Goal: Use online tool/utility: Utilize a website feature to perform a specific function

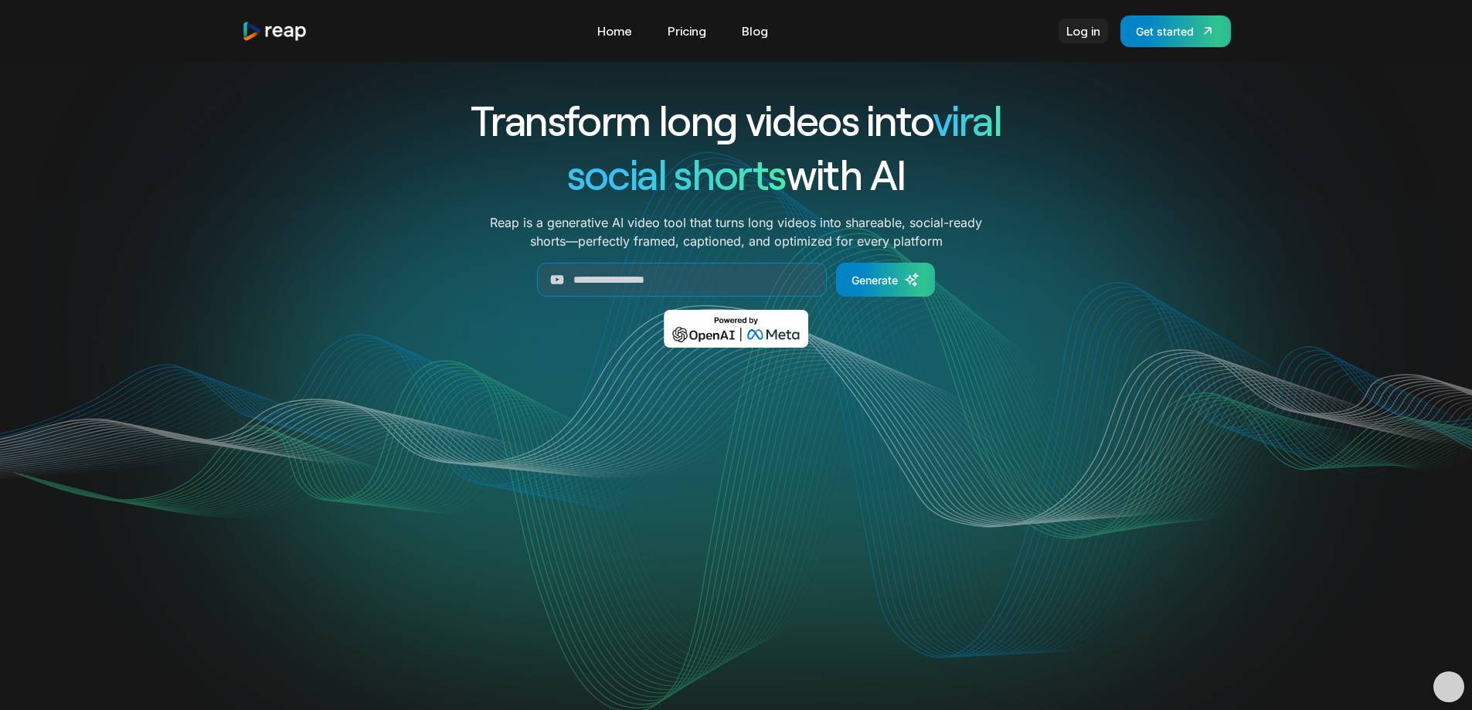
click at [1076, 29] on link "Log in" at bounding box center [1083, 31] width 49 height 25
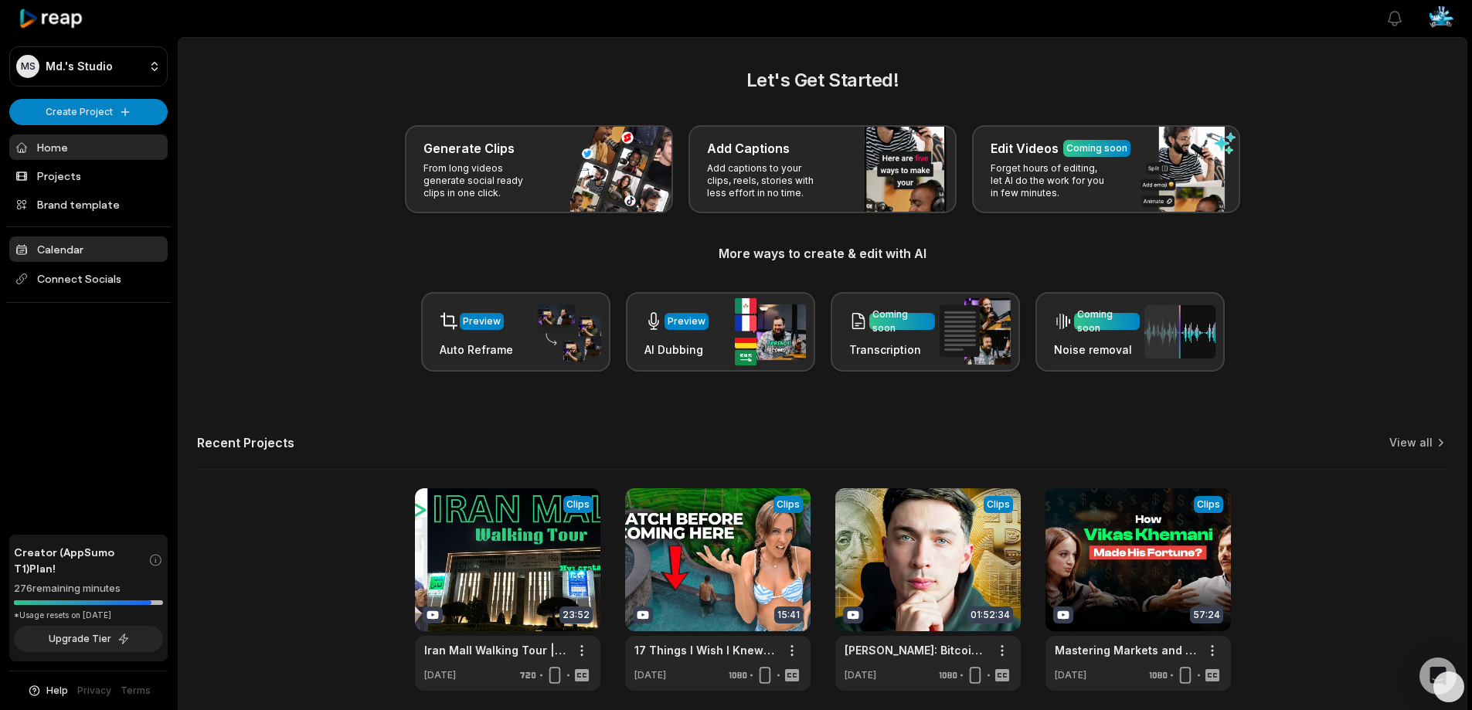
click at [63, 252] on link "Calendar" at bounding box center [88, 249] width 158 height 26
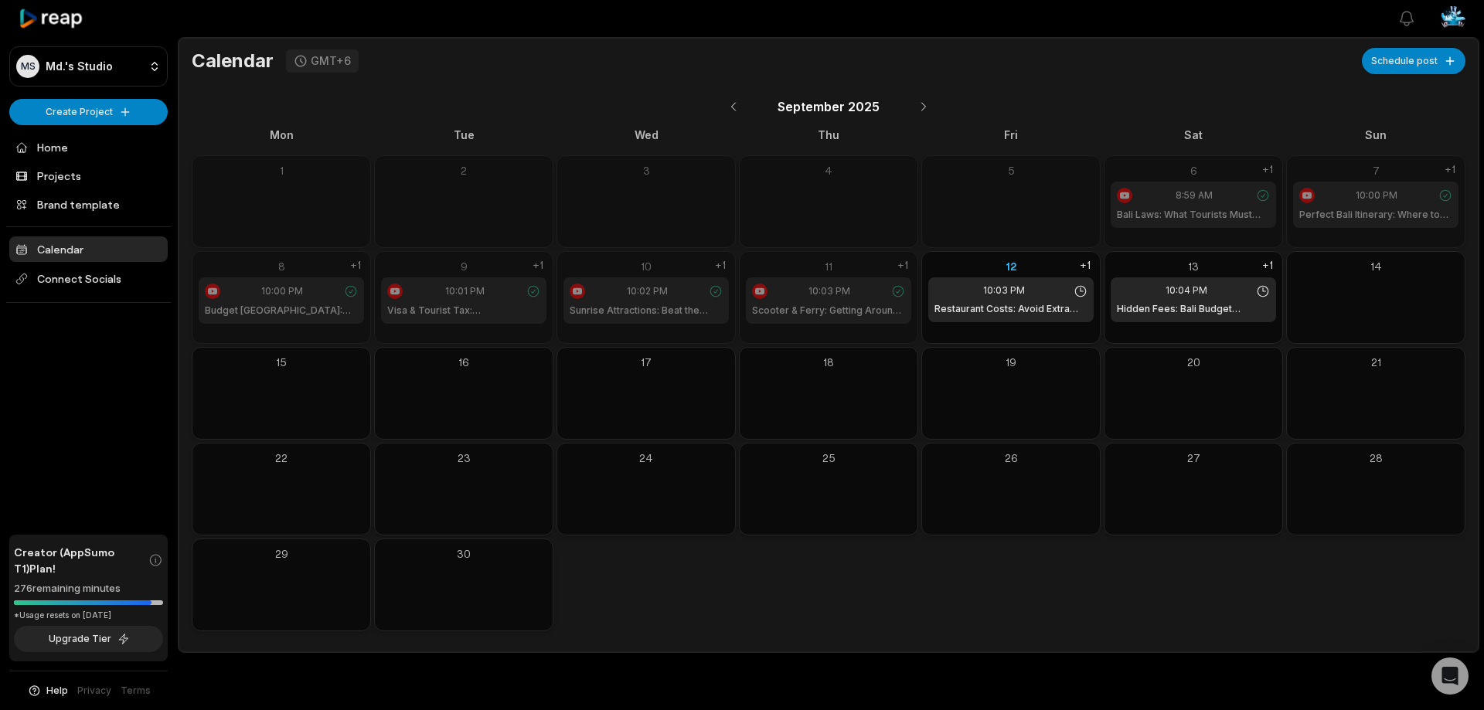
click at [1005, 218] on div "5" at bounding box center [1010, 201] width 179 height 93
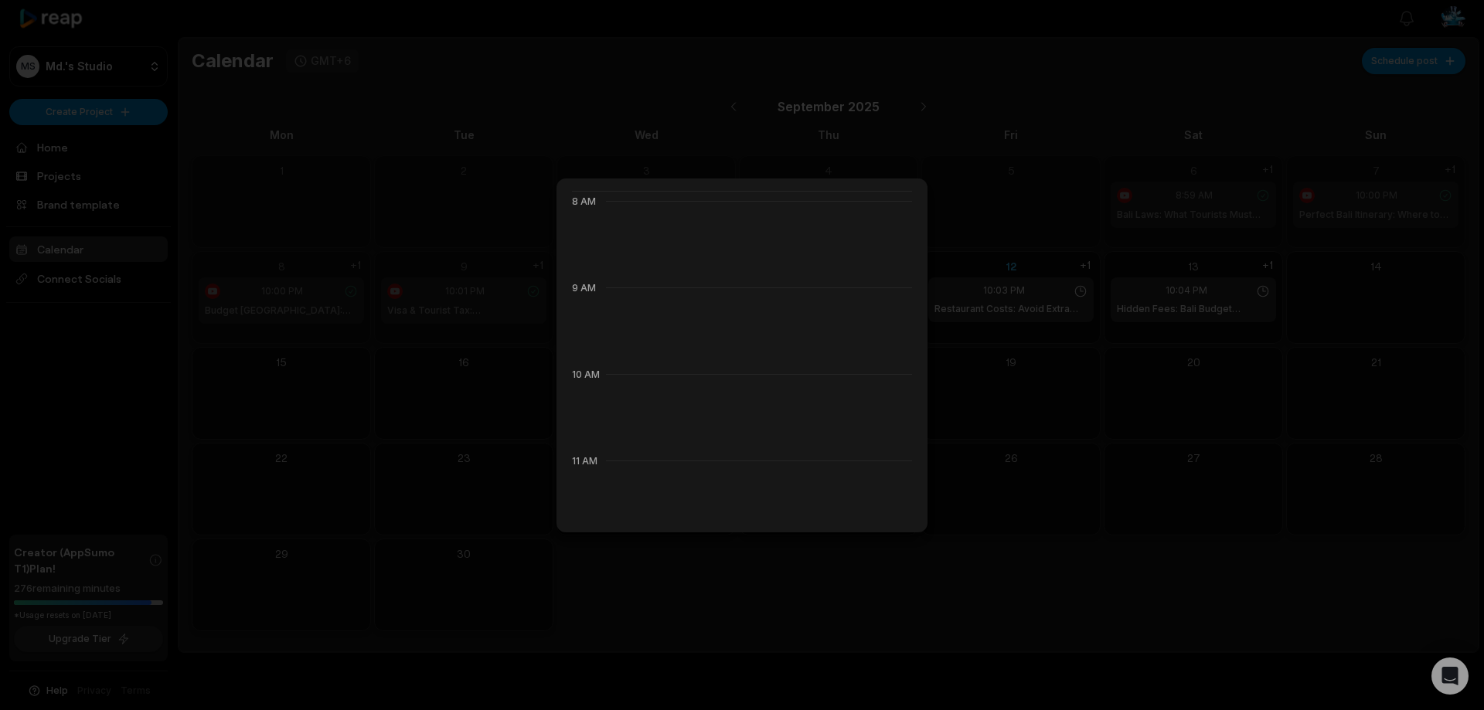
scroll to position [386, 0]
click at [1025, 393] on div at bounding box center [742, 355] width 1484 height 710
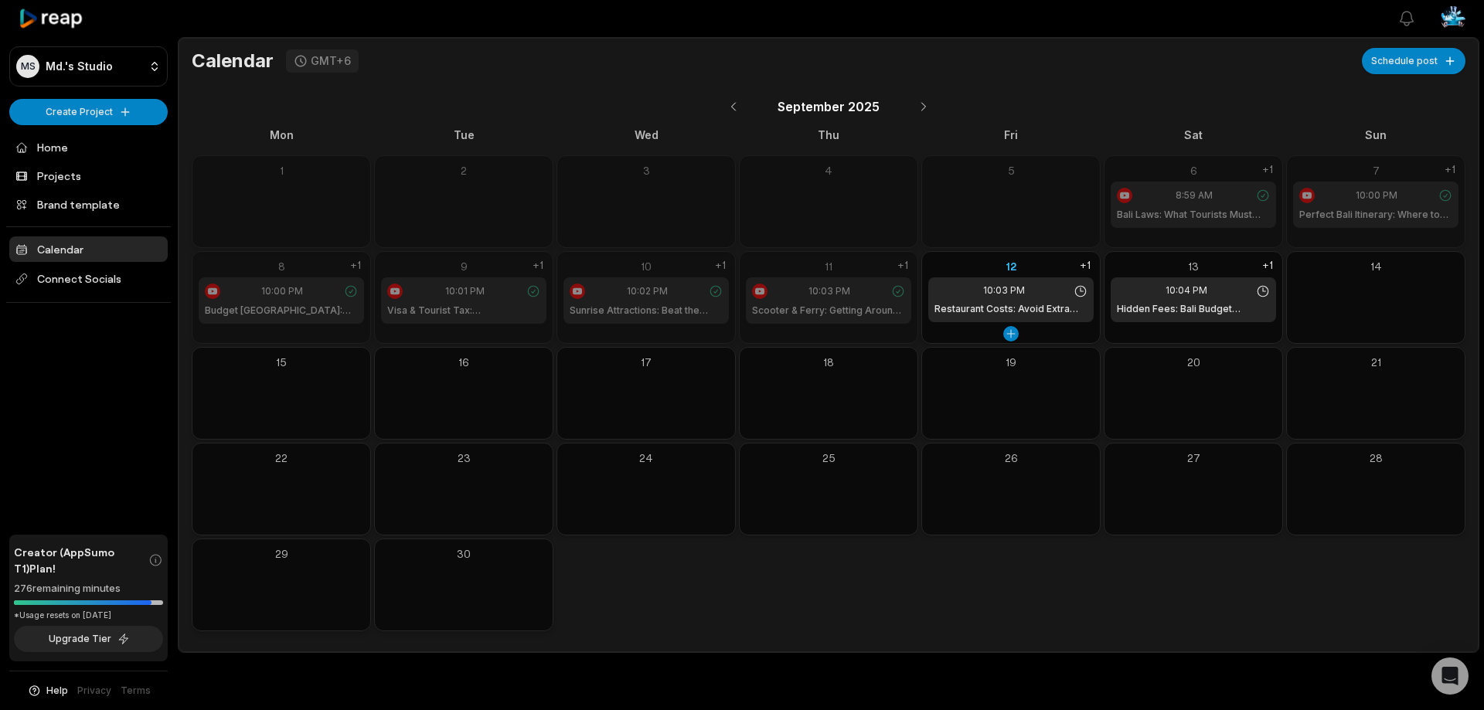
click at [1076, 291] on icon at bounding box center [1080, 291] width 14 height 14
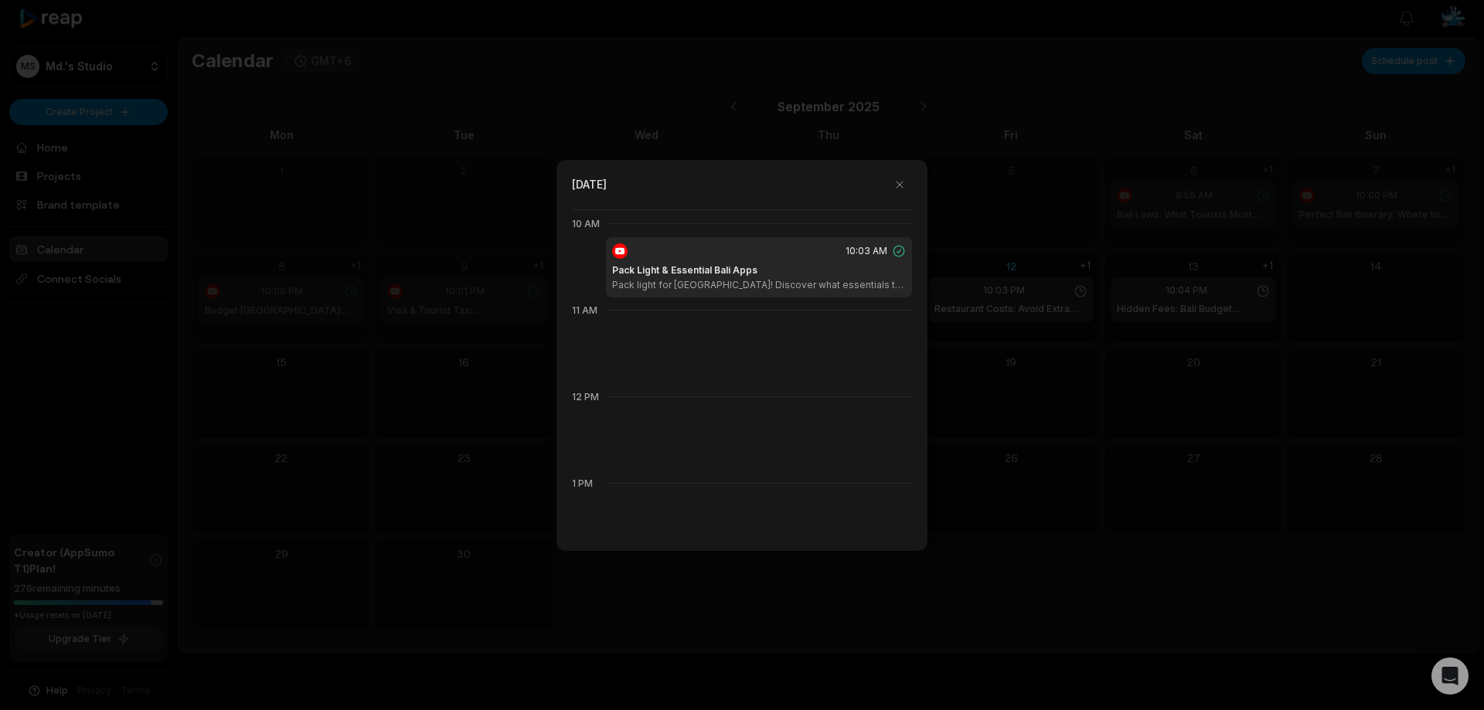
scroll to position [866, 0]
click at [896, 186] on button "button" at bounding box center [899, 184] width 25 height 25
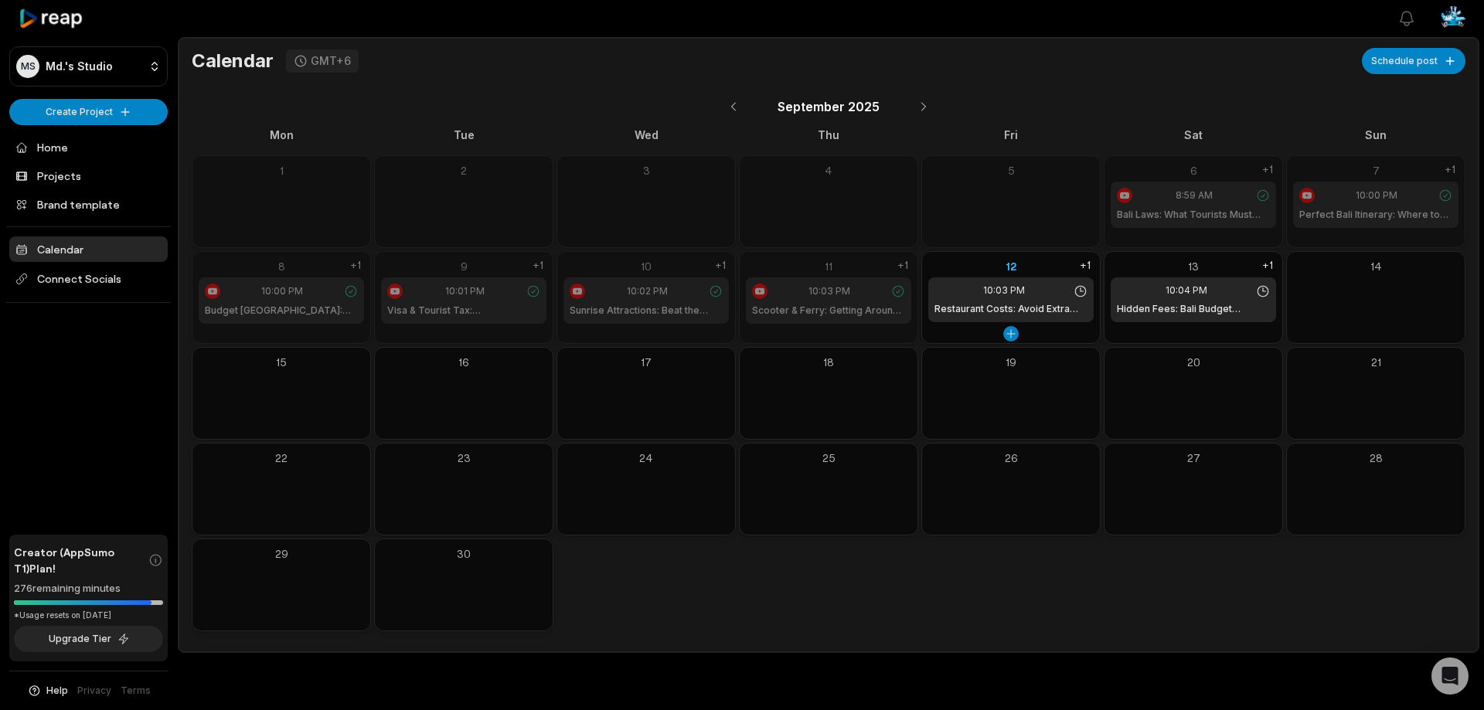
click at [1011, 264] on div "12" at bounding box center [1010, 266] width 165 height 16
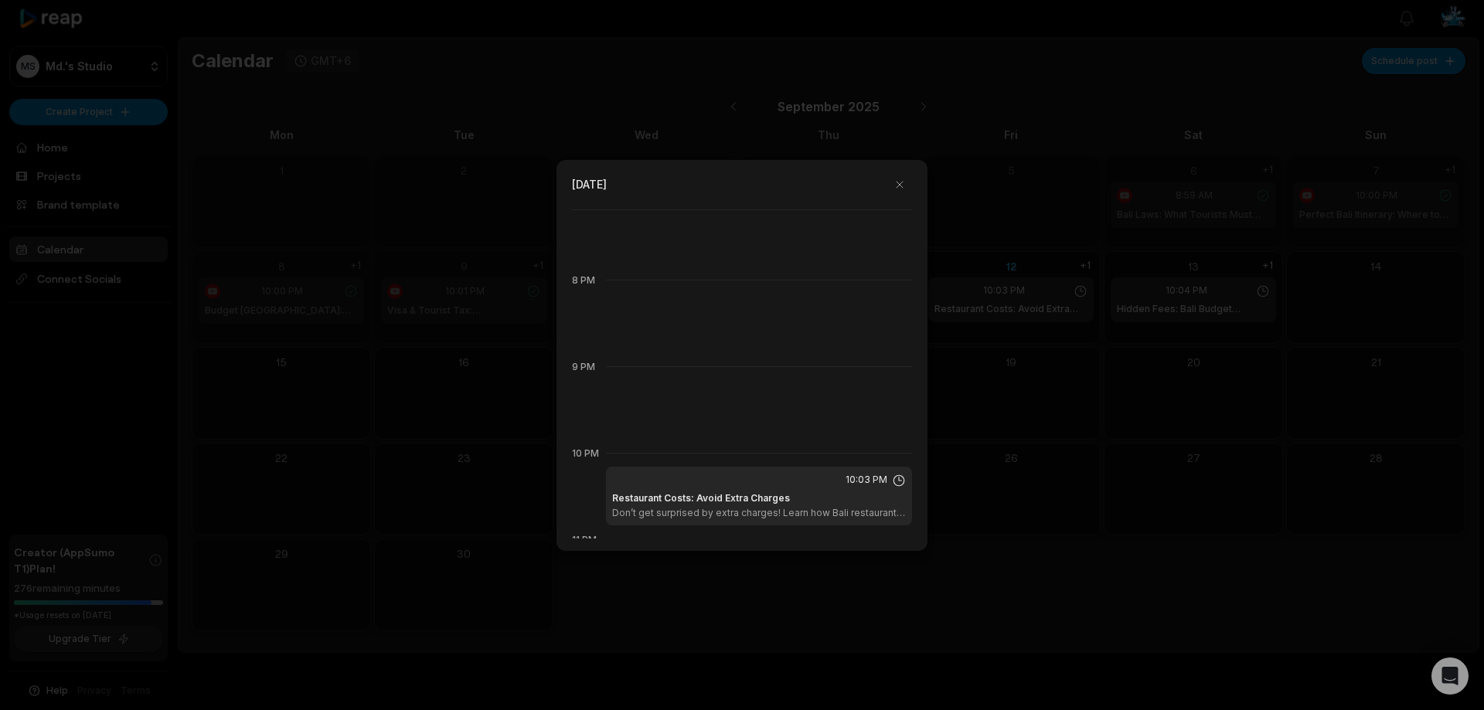
scroll to position [1749, 0]
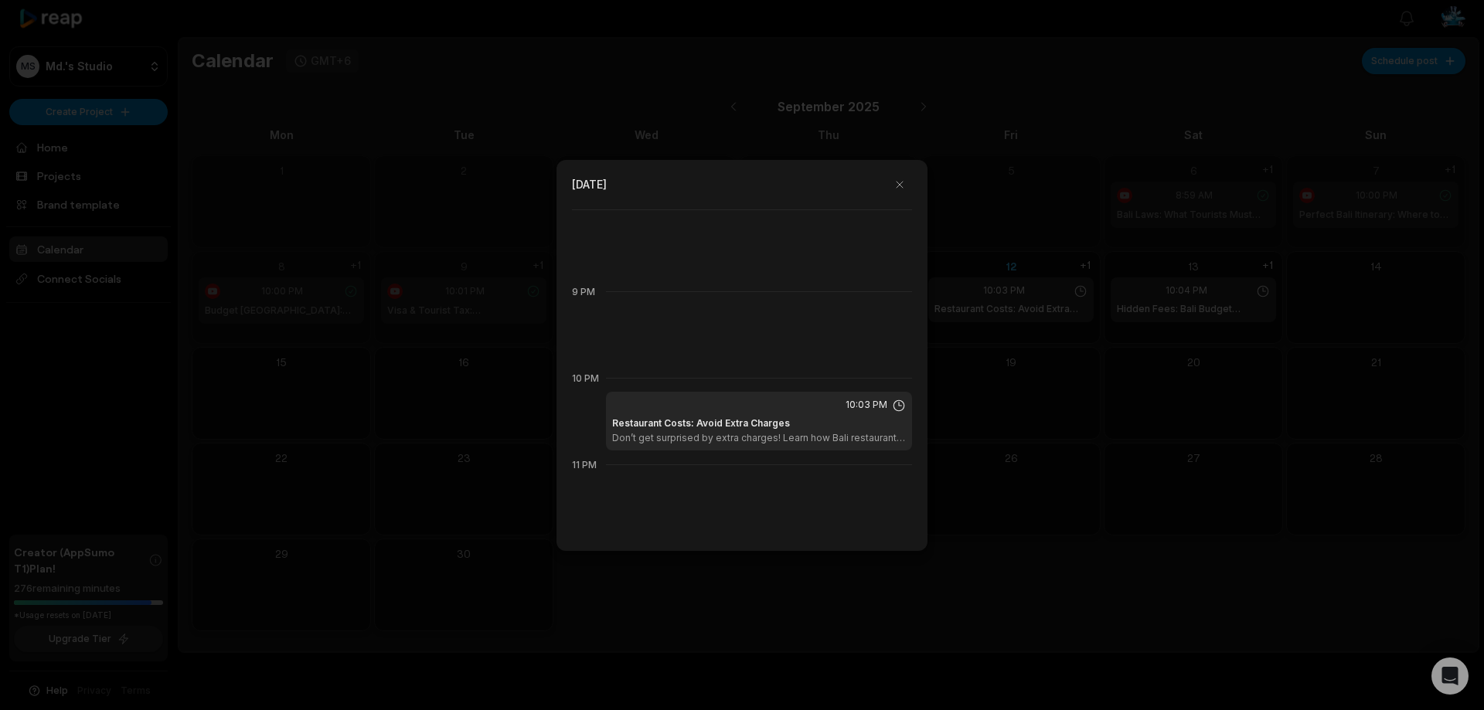
click at [826, 427] on div "Restaurant Costs: Avoid Extra Charges Don’t get surprised by extra charges! Lea…" at bounding box center [759, 431] width 294 height 28
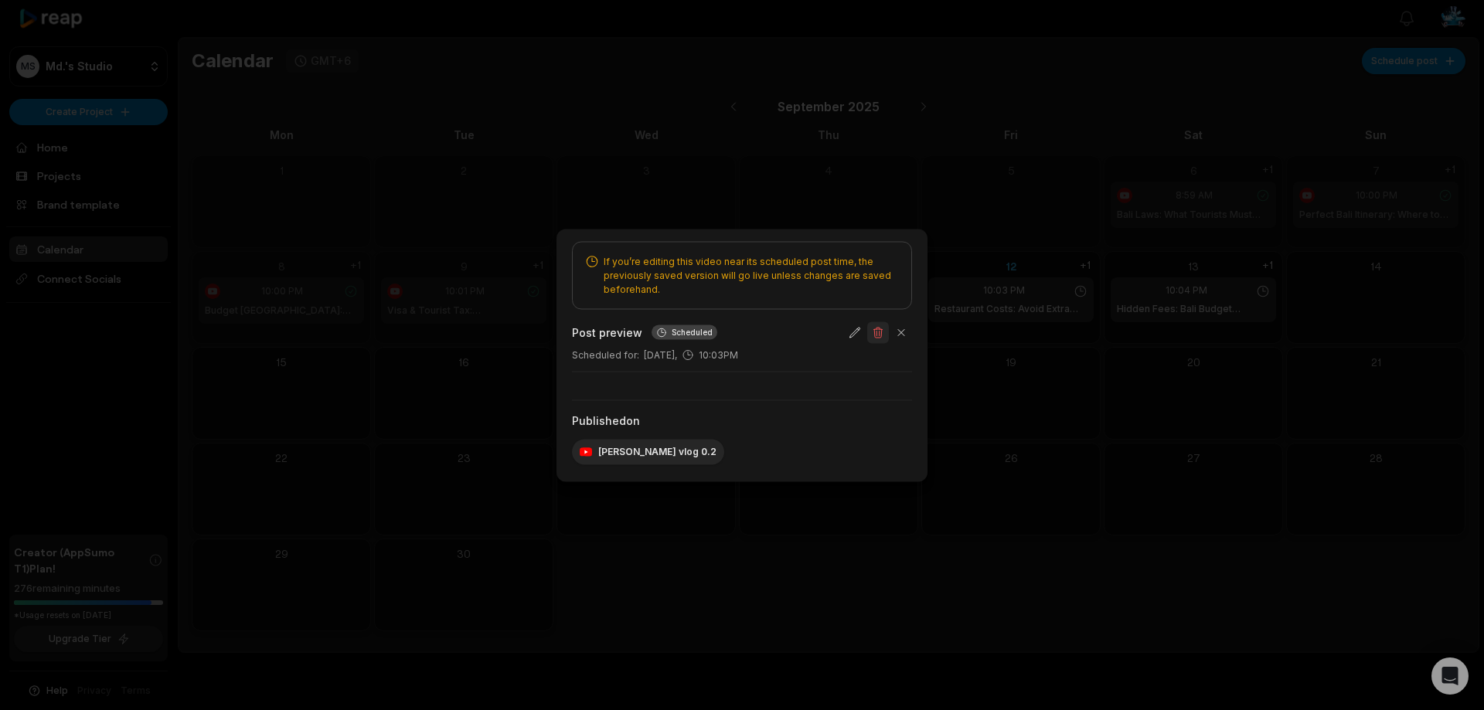
click at [882, 332] on button "button" at bounding box center [878, 332] width 22 height 22
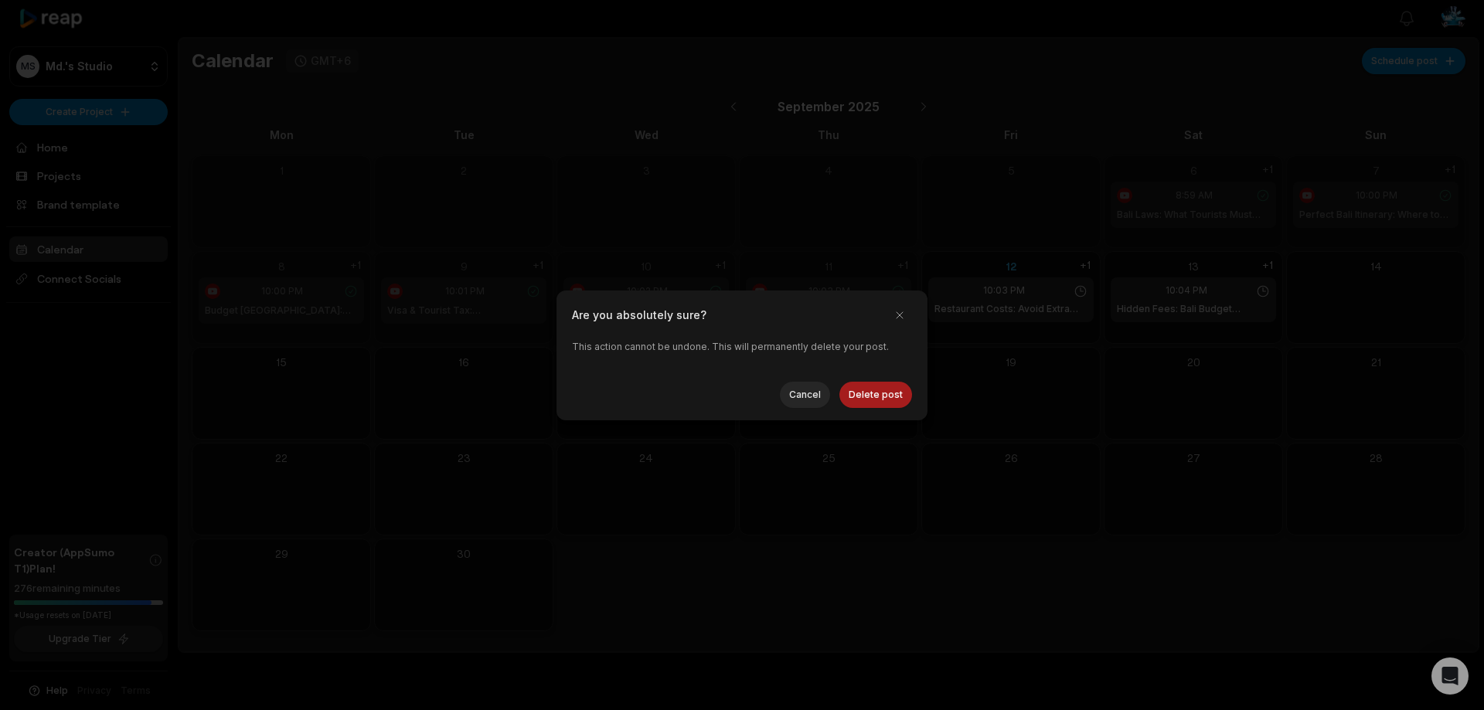
click at [884, 395] on button "Delete post" at bounding box center [875, 395] width 73 height 26
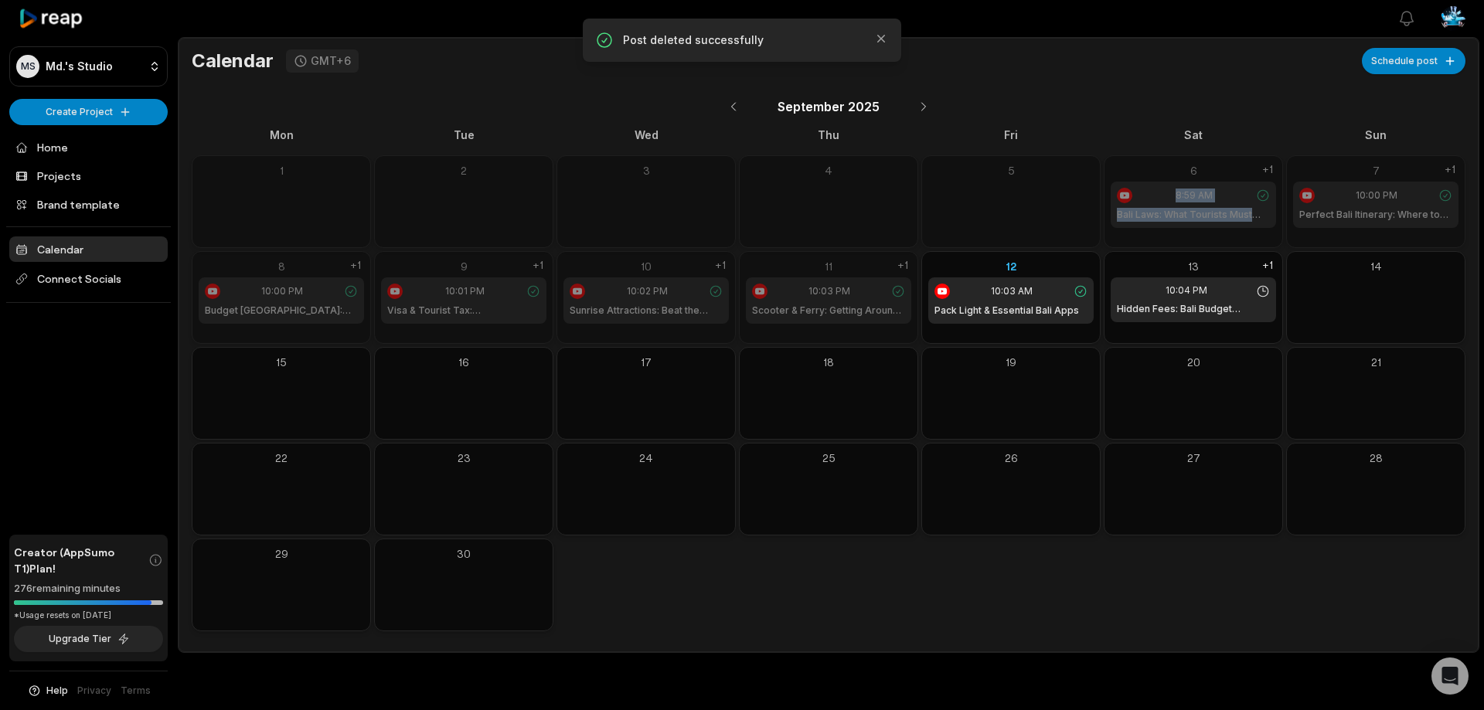
drag, startPoint x: 1266, startPoint y: 196, endPoint x: 1252, endPoint y: 224, distance: 31.1
click at [1252, 224] on div "8:59 AM Bali Laws: What Tourists Must Know" at bounding box center [1192, 205] width 165 height 46
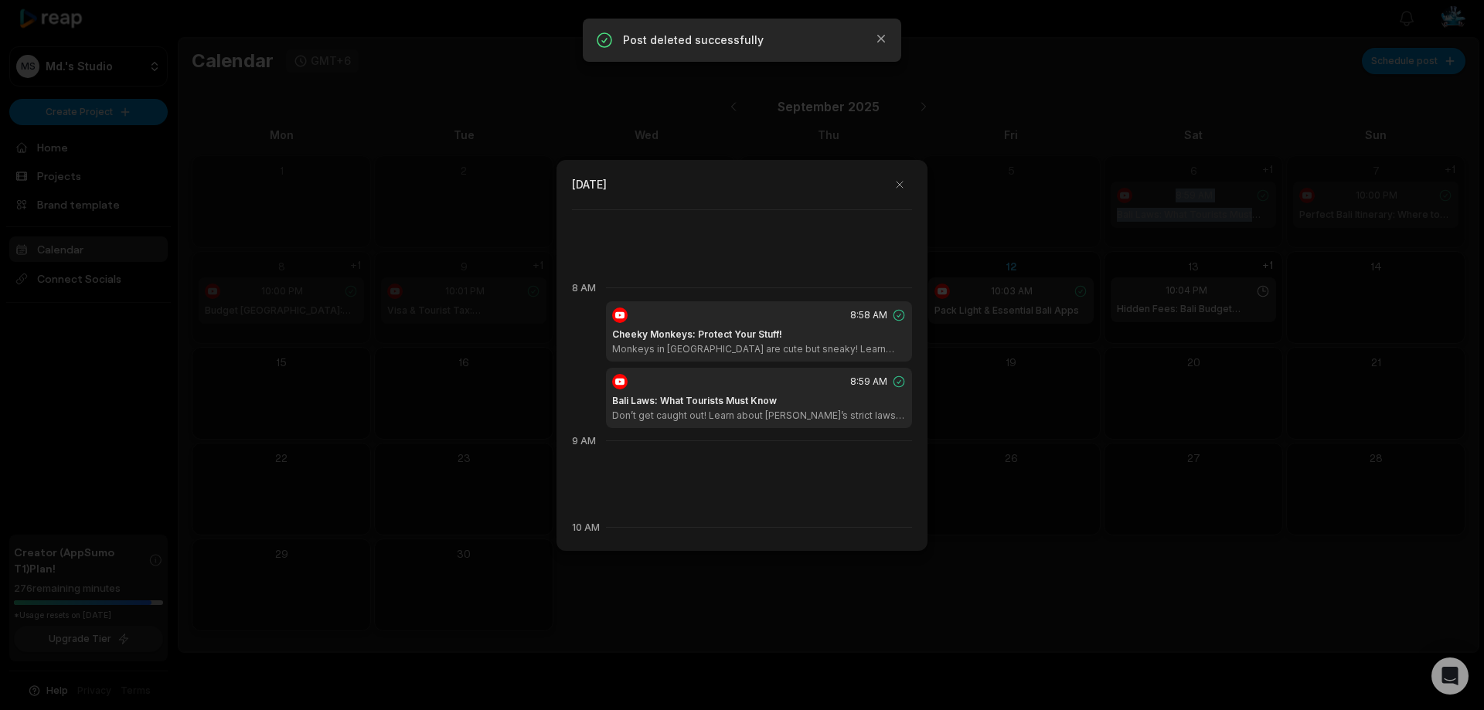
scroll to position [692, 0]
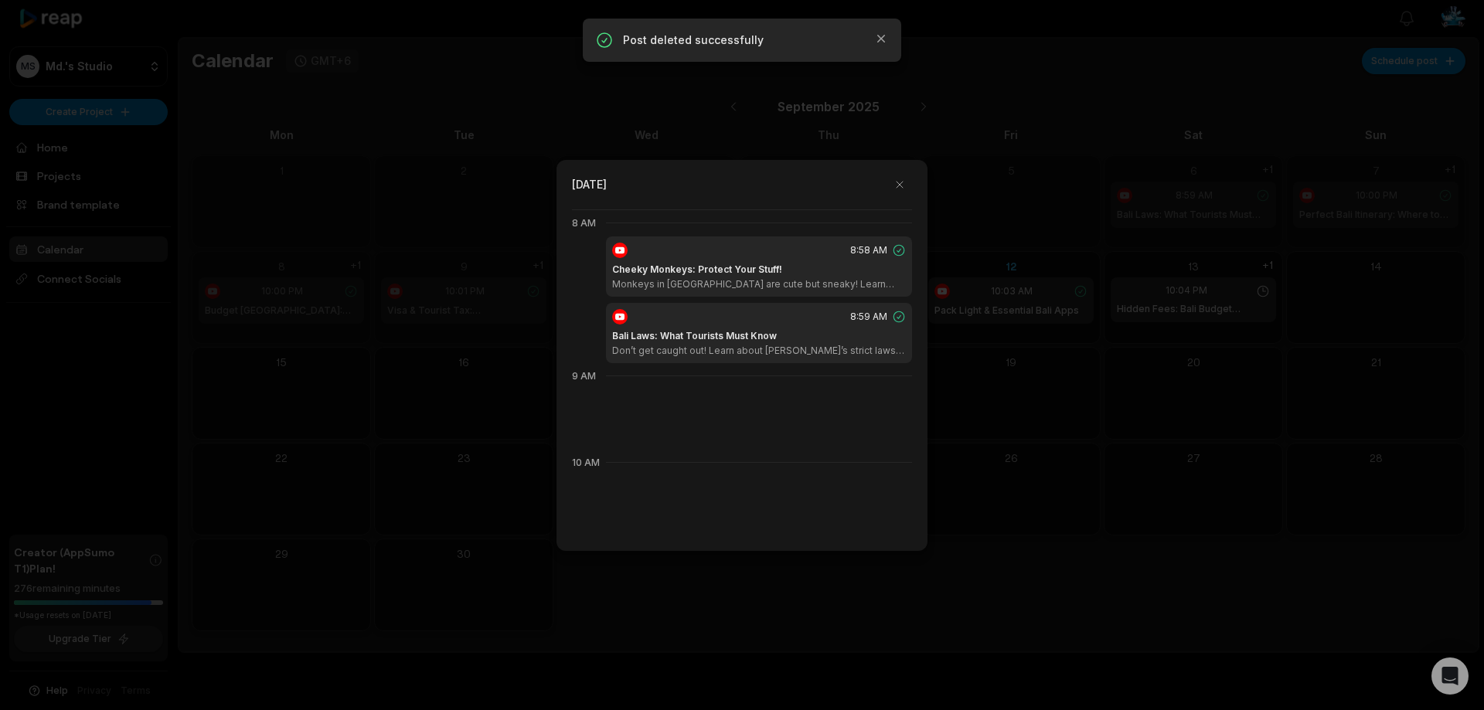
click at [1053, 142] on div at bounding box center [742, 355] width 1484 height 710
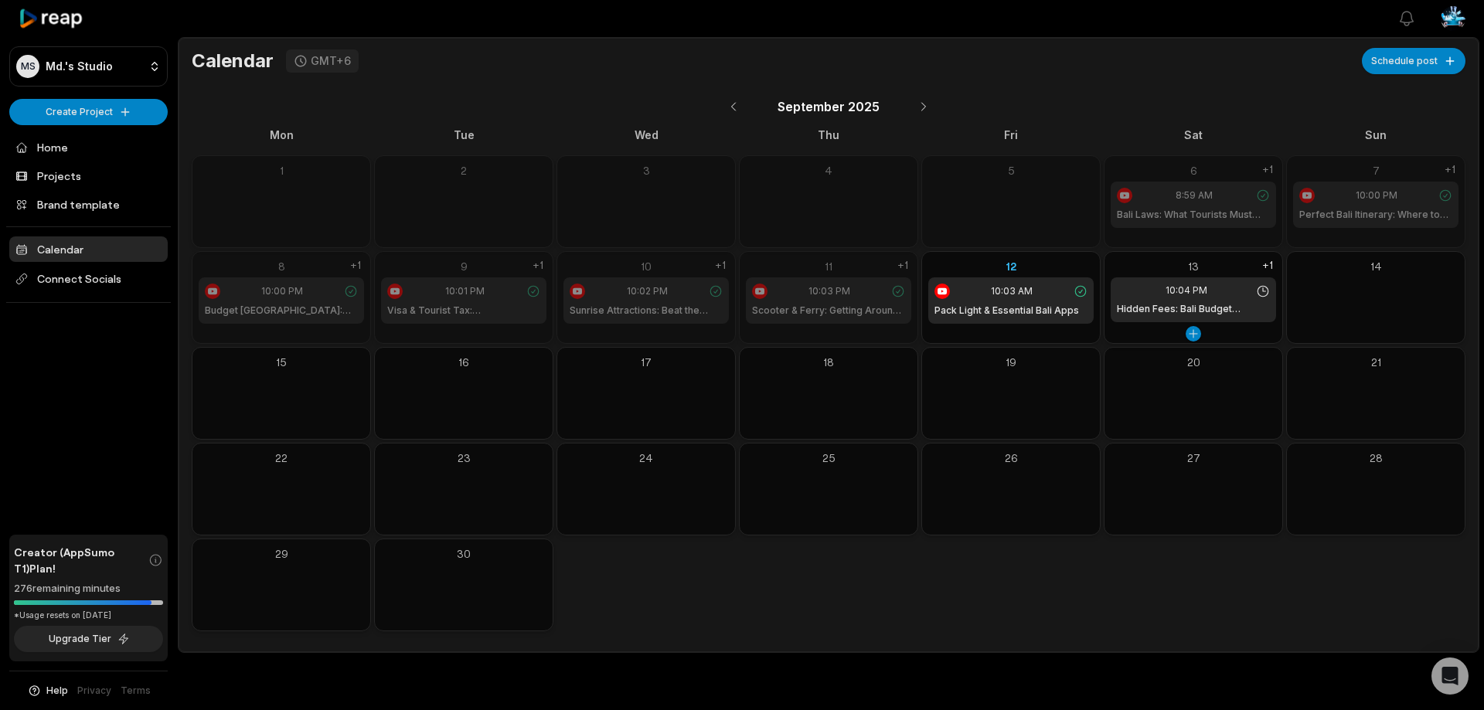
click at [1261, 292] on icon at bounding box center [1263, 291] width 14 height 14
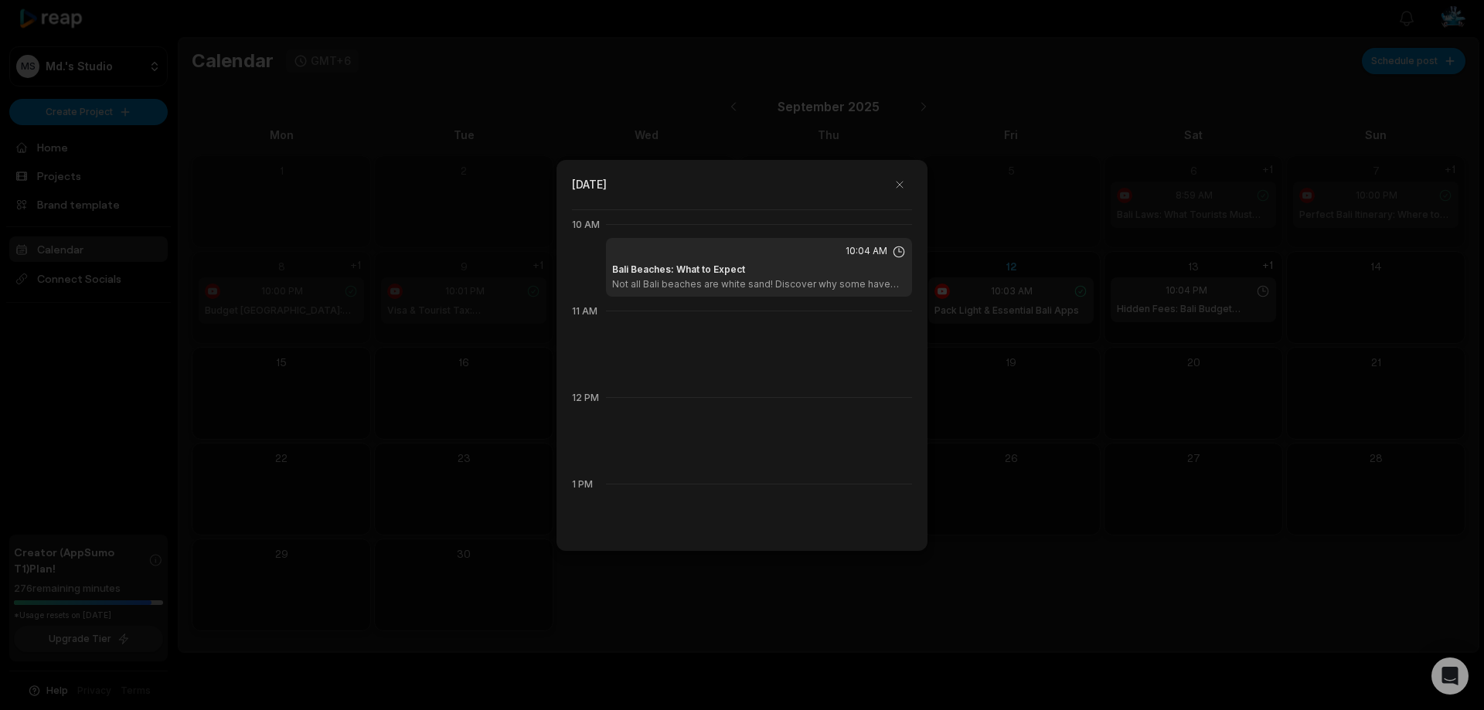
scroll to position [866, 0]
click at [824, 279] on p "Not all Bali beaches are white sand! Discover why some have black volcanic sand…" at bounding box center [759, 283] width 294 height 12
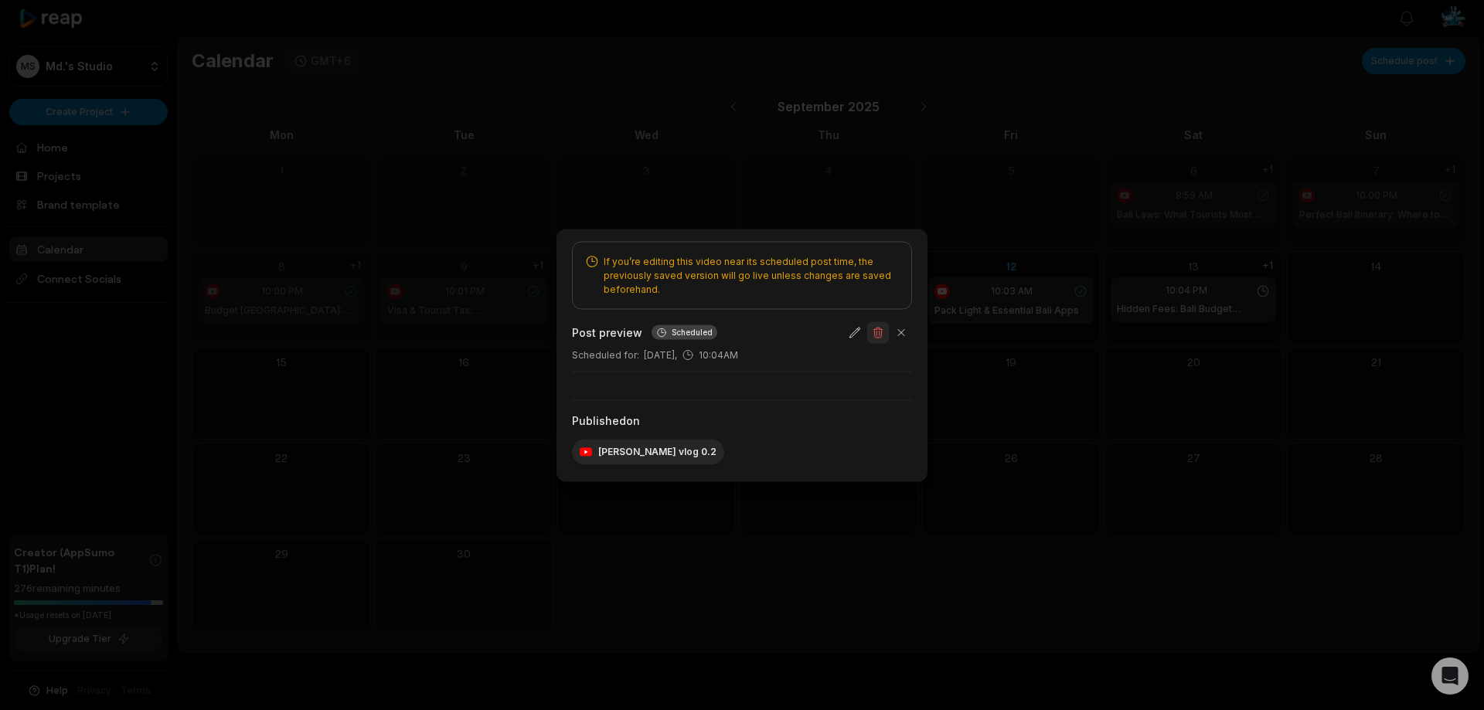
click at [880, 331] on button "button" at bounding box center [878, 332] width 22 height 22
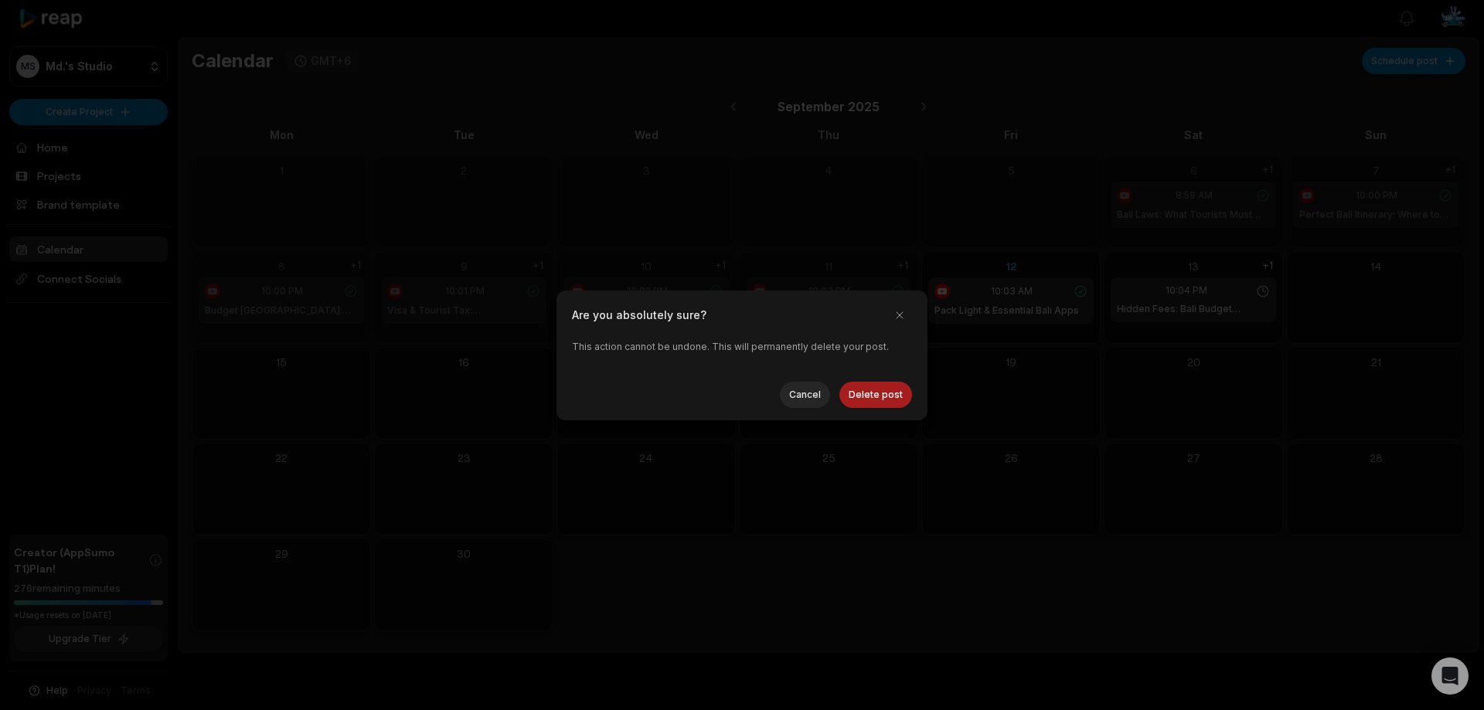
click at [883, 400] on button "Delete post" at bounding box center [875, 395] width 73 height 26
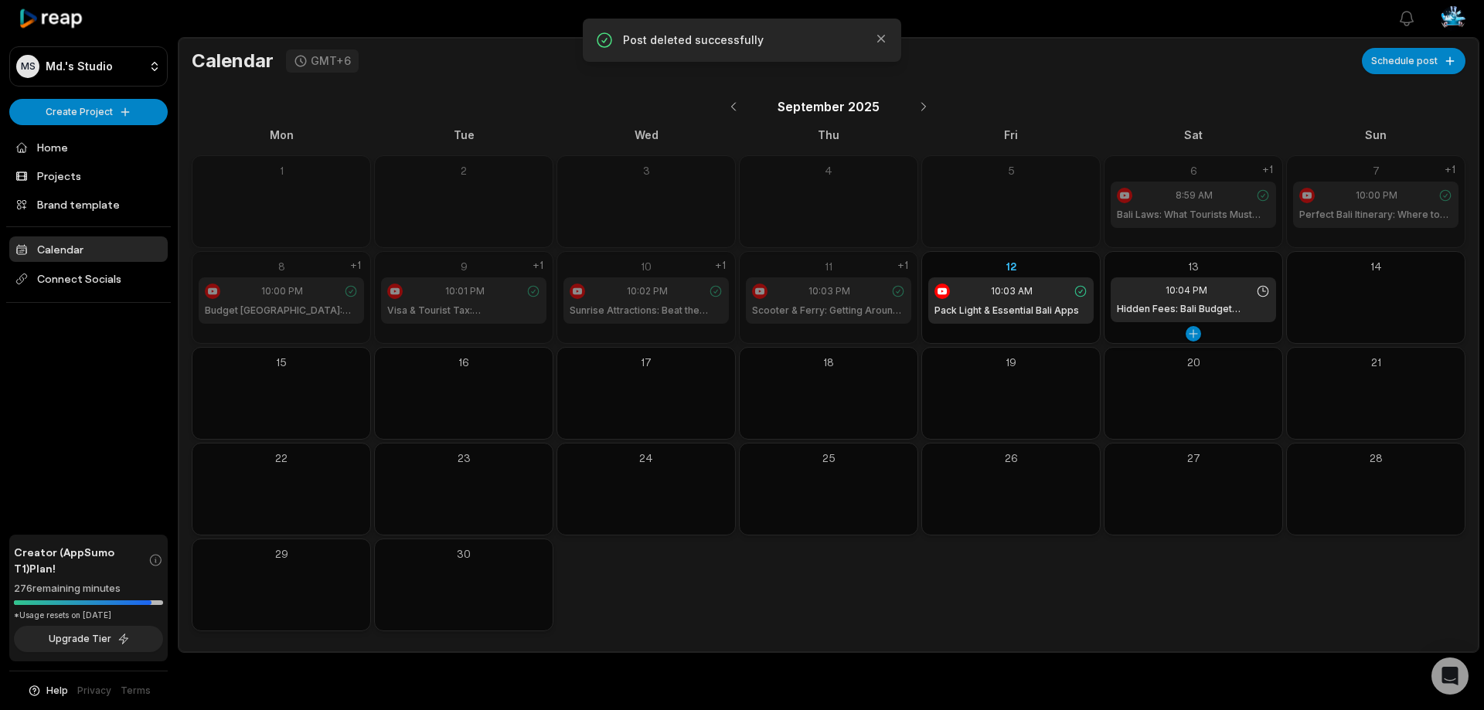
click at [1263, 289] on icon at bounding box center [1262, 291] width 11 height 11
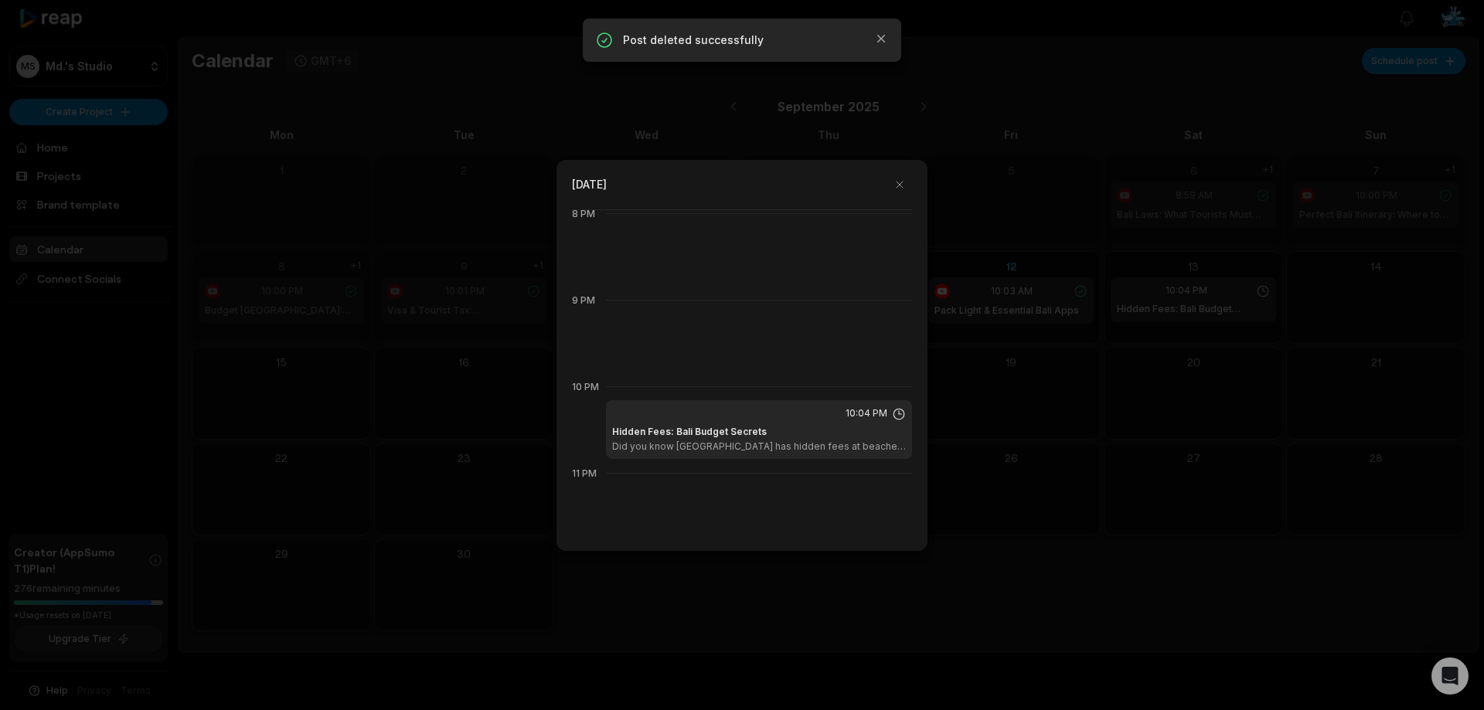
scroll to position [1749, 0]
click at [790, 428] on div "Hidden Fees: Bali Budget Secrets Did you know Bali has hidden fees at beaches, …" at bounding box center [759, 431] width 294 height 28
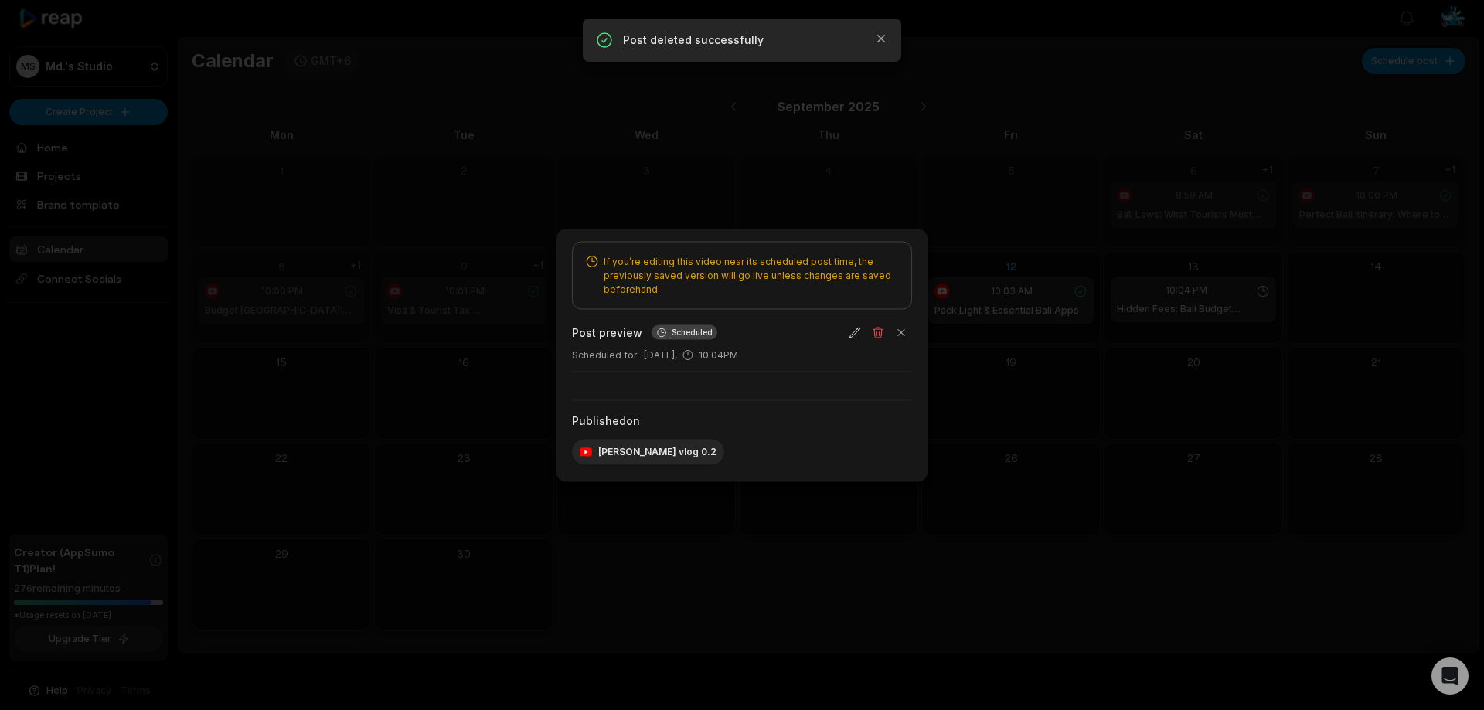
click at [881, 330] on button "button" at bounding box center [878, 332] width 22 height 22
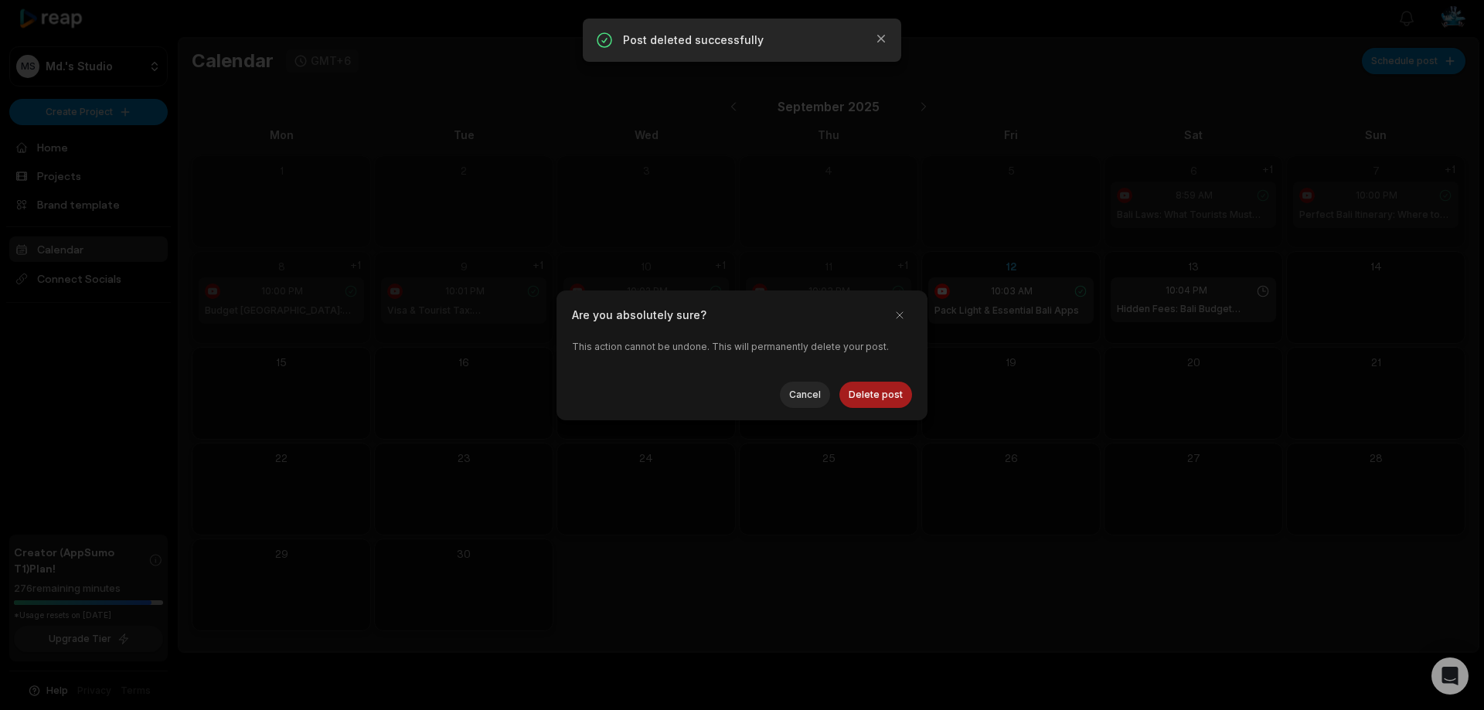
click at [875, 396] on button "Delete post" at bounding box center [875, 395] width 73 height 26
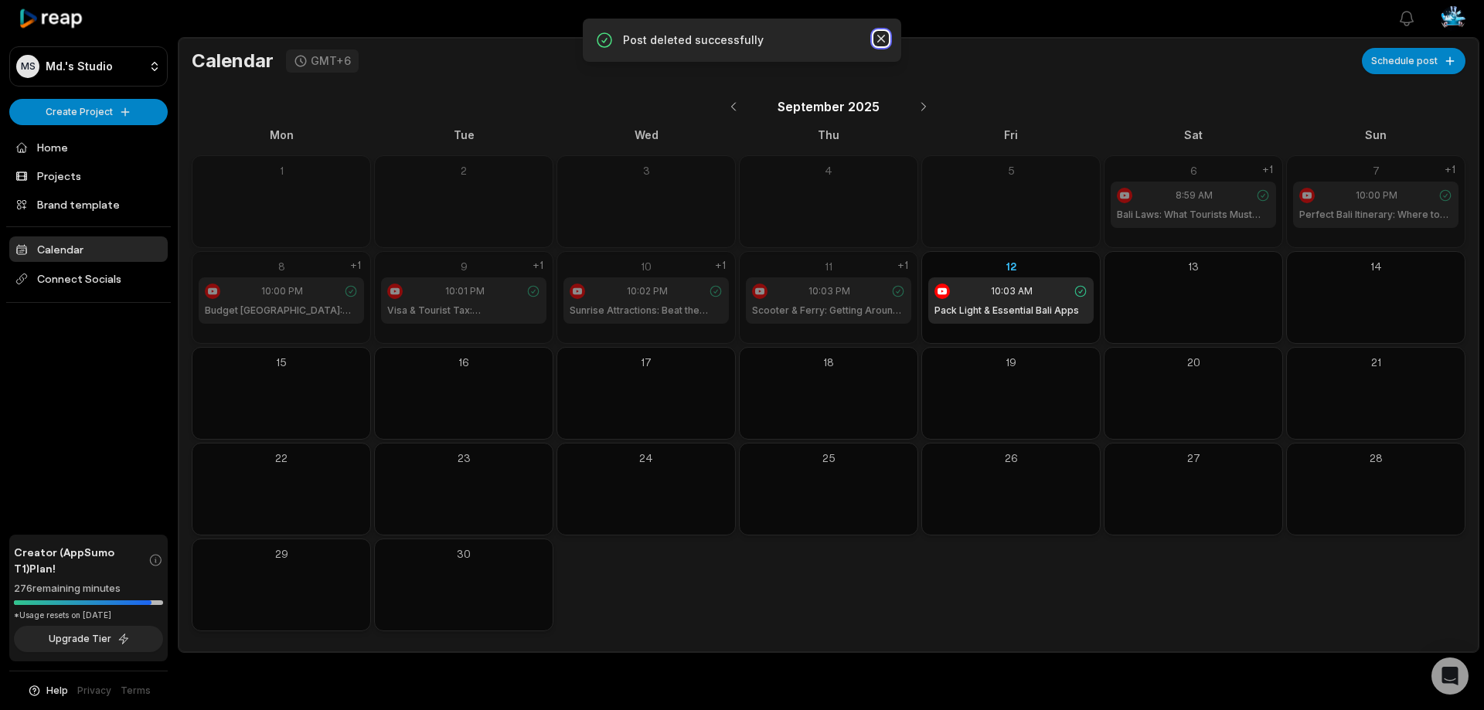
click at [882, 36] on icon "button" at bounding box center [880, 38] width 15 height 15
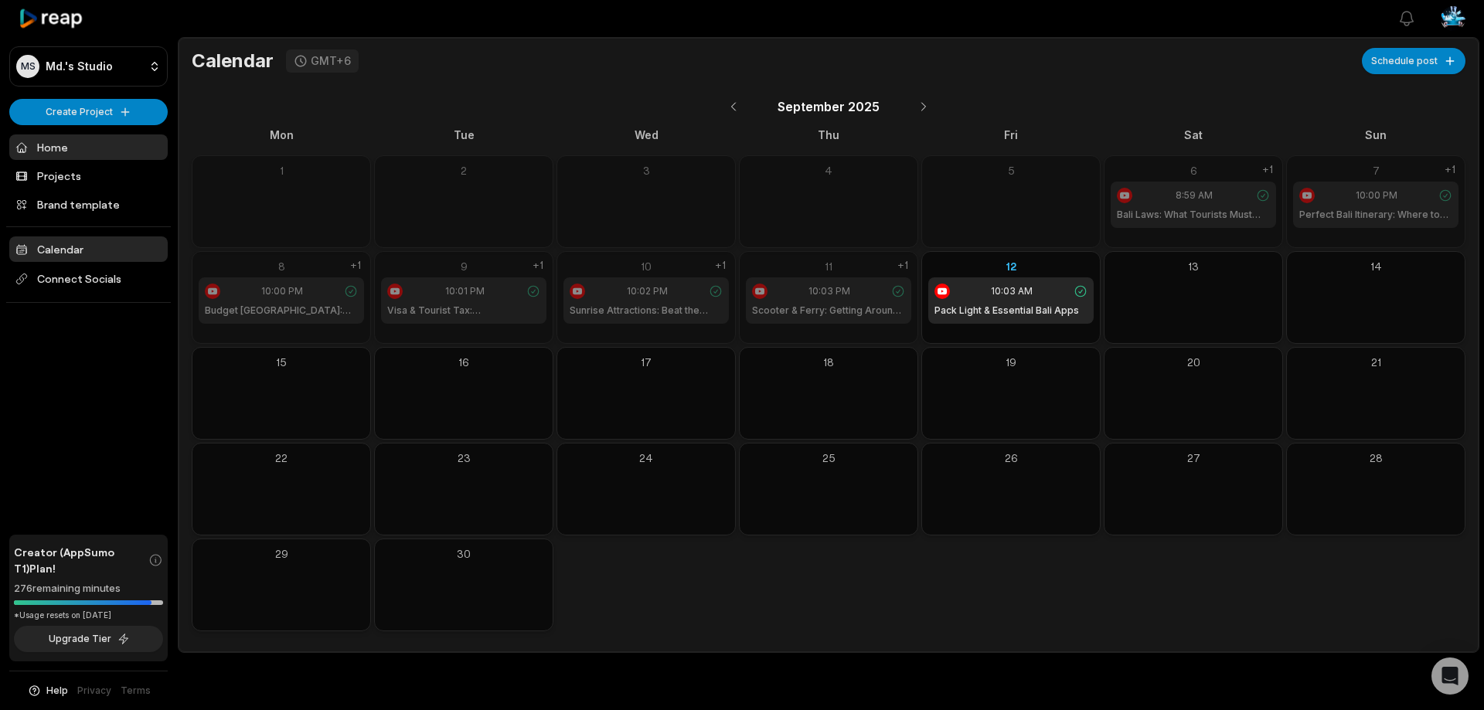
click at [55, 142] on link "Home" at bounding box center [88, 147] width 158 height 26
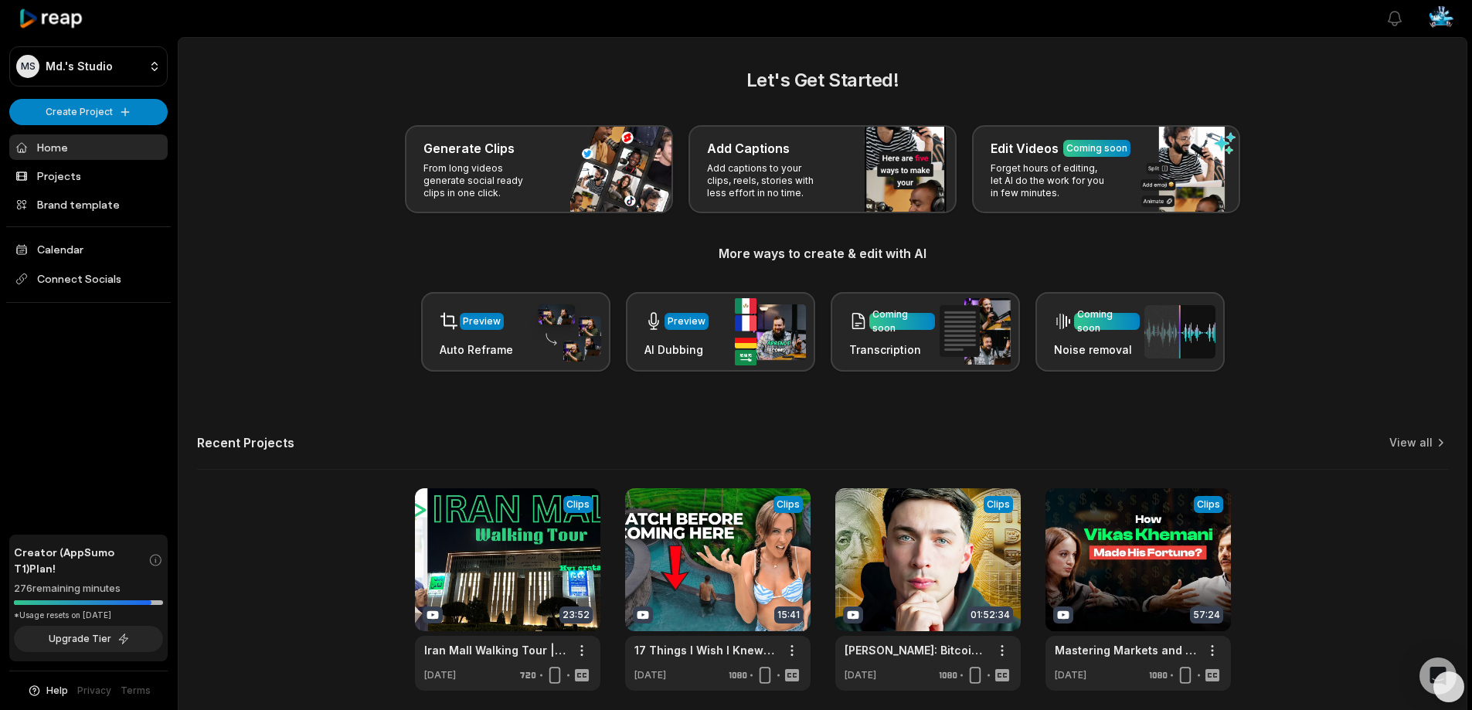
click at [485, 169] on p "From long videos generate social ready clips in one click." at bounding box center [483, 180] width 120 height 37
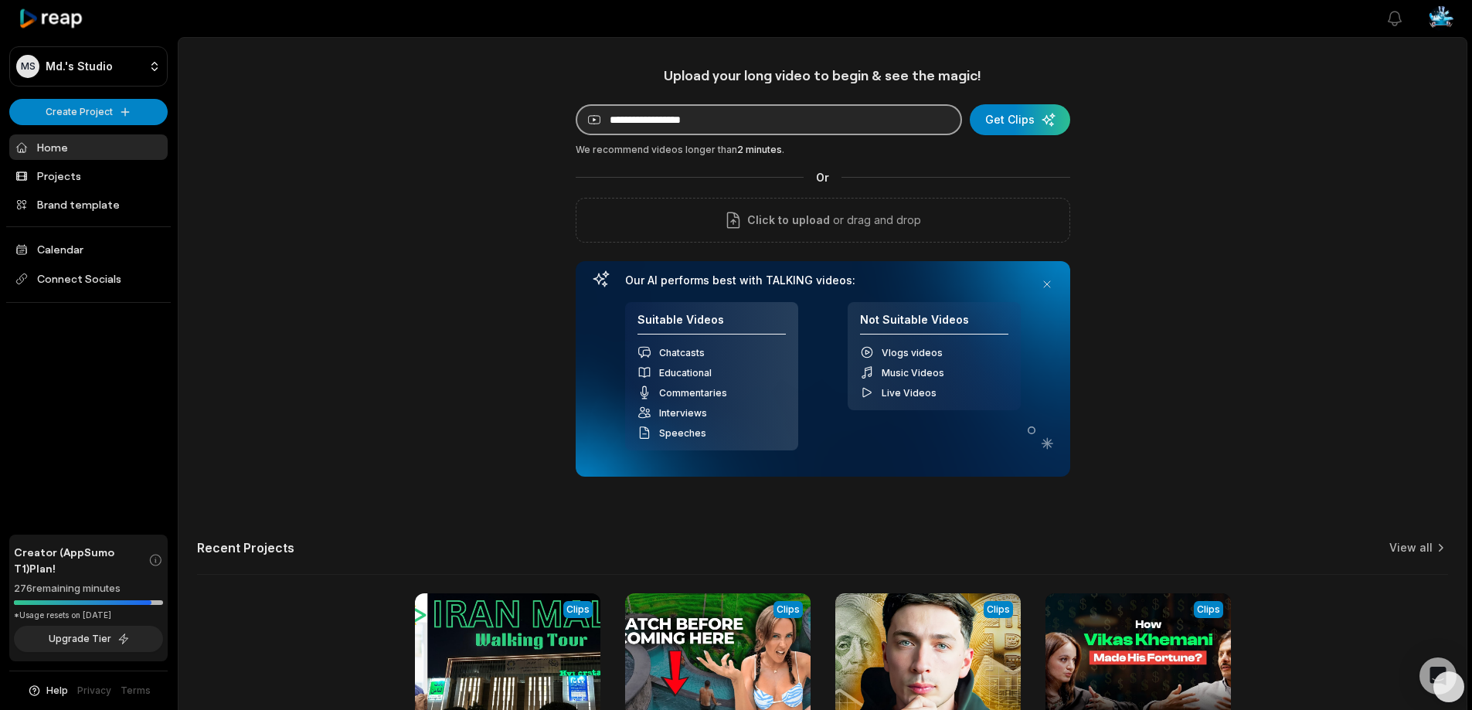
click at [639, 117] on input at bounding box center [769, 119] width 386 height 31
paste input "**********"
drag, startPoint x: 876, startPoint y: 120, endPoint x: 992, endPoint y: 126, distance: 116.1
click at [992, 126] on form "**********" at bounding box center [823, 119] width 495 height 31
type input "**********"
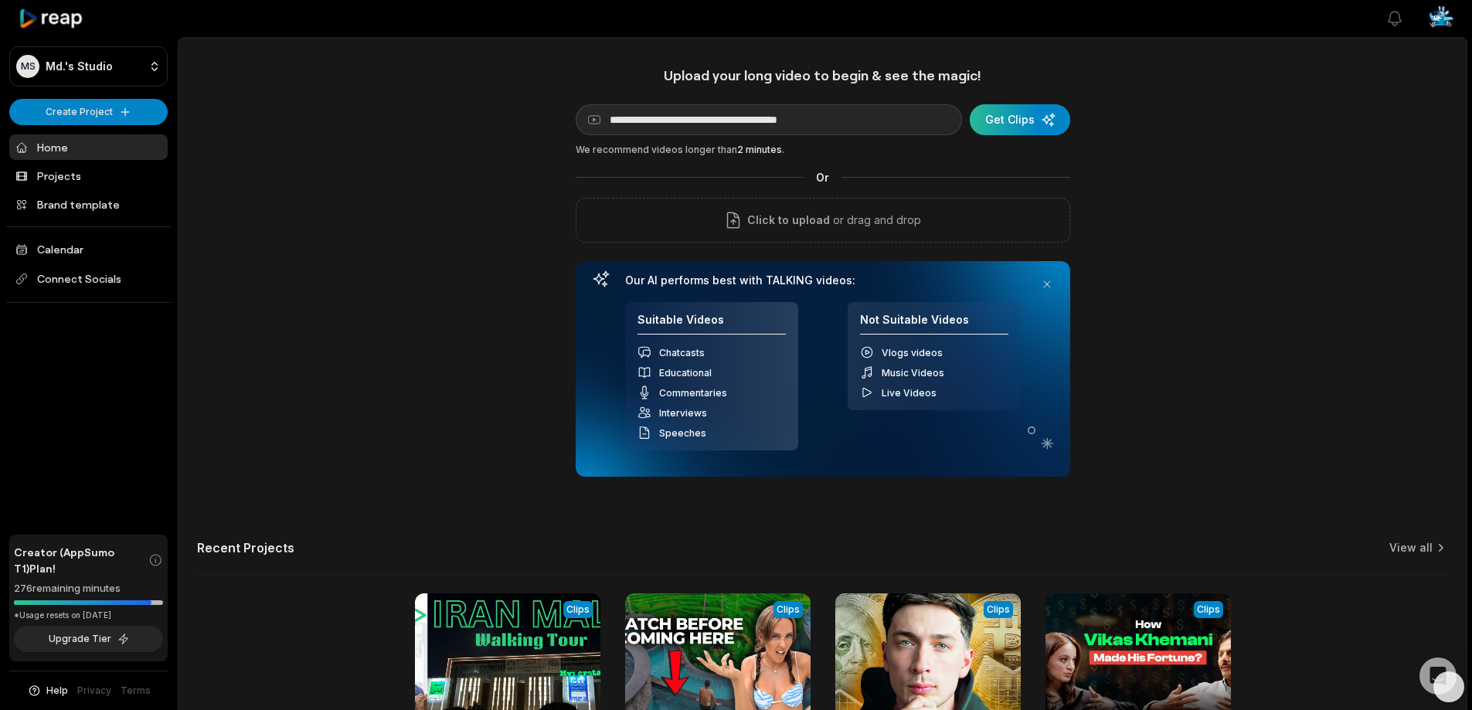
click at [1003, 120] on div "submit" at bounding box center [1020, 119] width 100 height 31
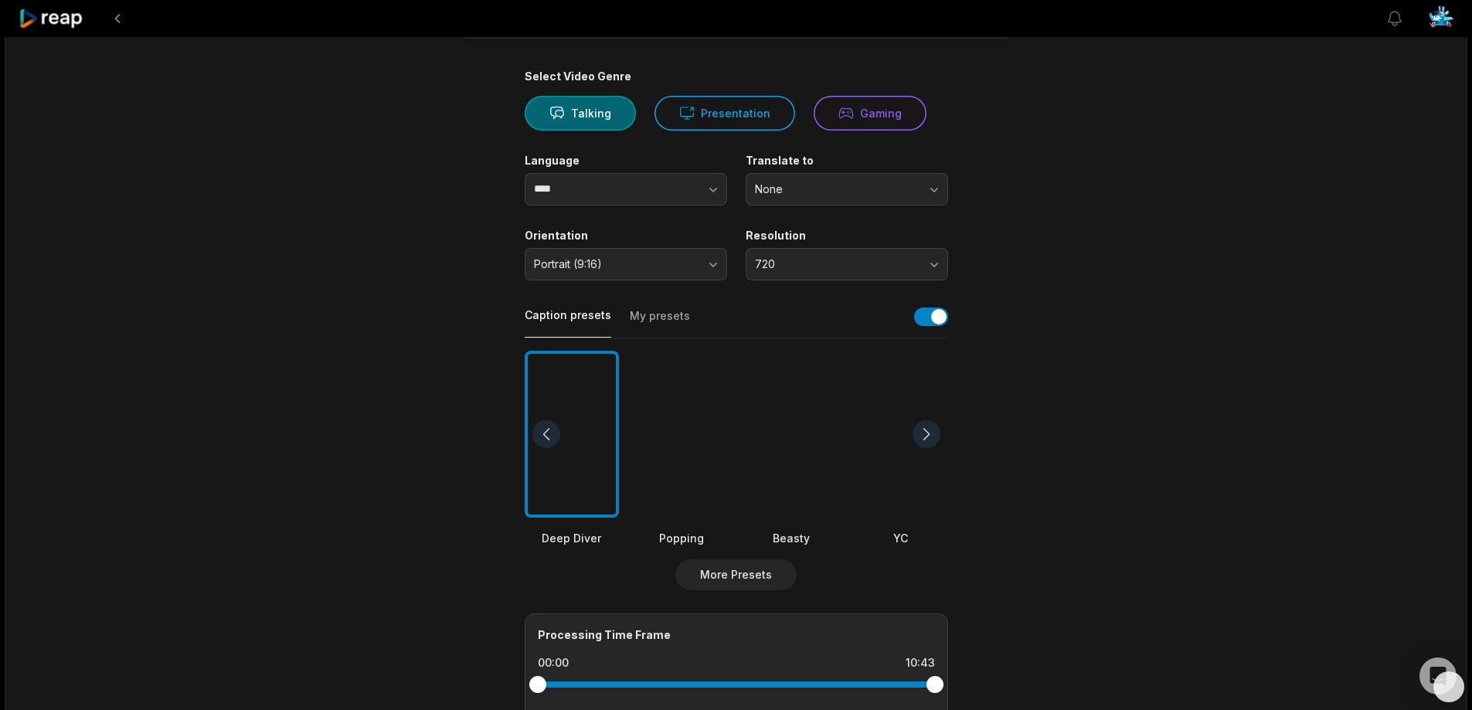
scroll to position [155, 0]
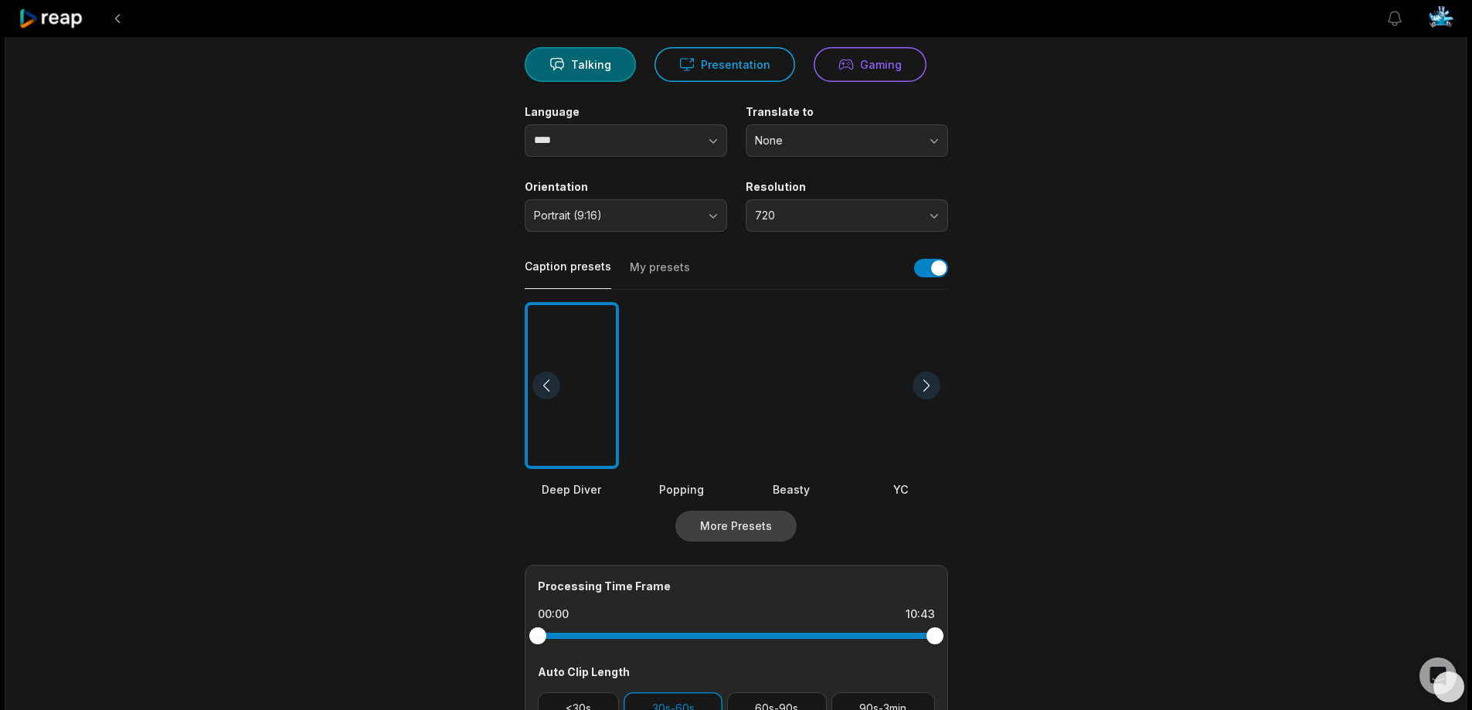
click at [761, 521] on button "More Presets" at bounding box center [735, 526] width 121 height 31
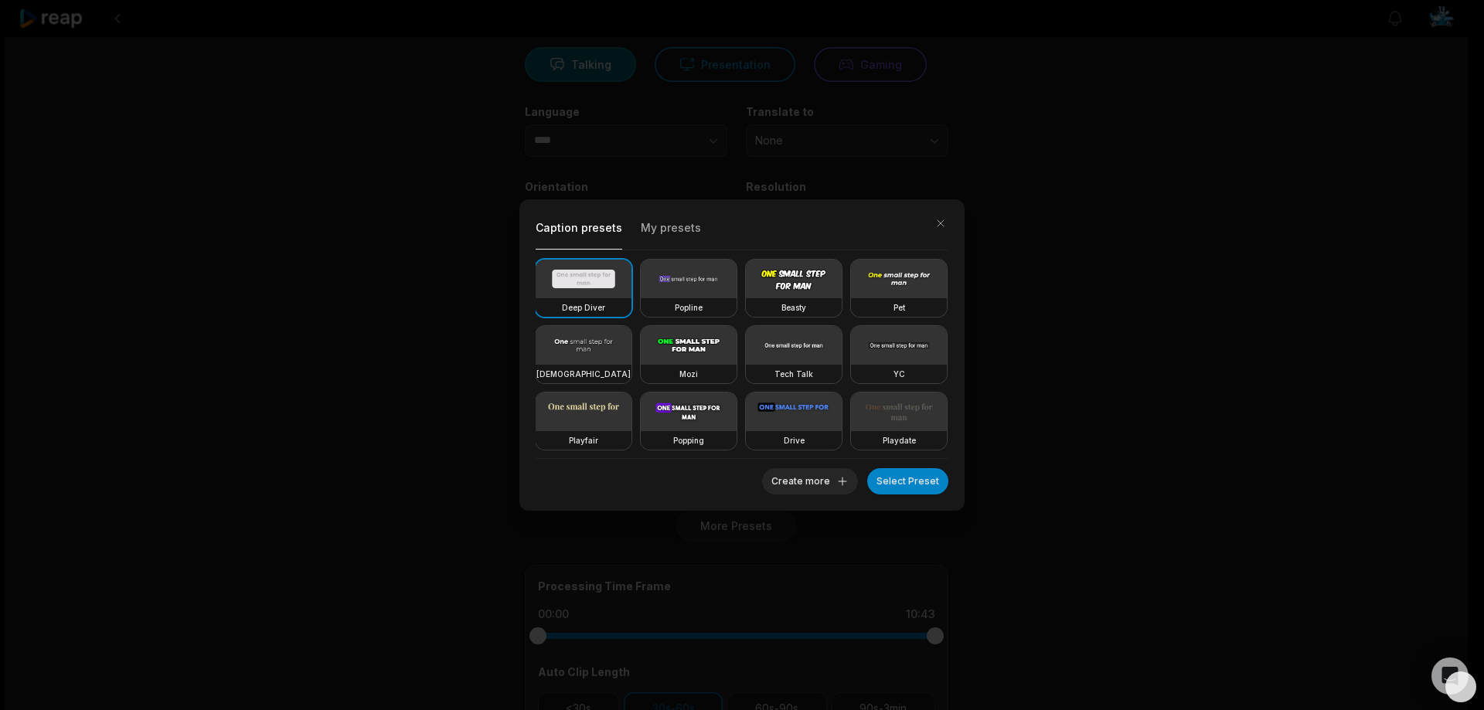
click at [1037, 370] on div "Caption presets My presets Deep Diver Popline Beasty Pet Zen Mozi Tech Talk YC …" at bounding box center [742, 355] width 1484 height 710
click at [938, 218] on button "button" at bounding box center [941, 224] width 22 height 22
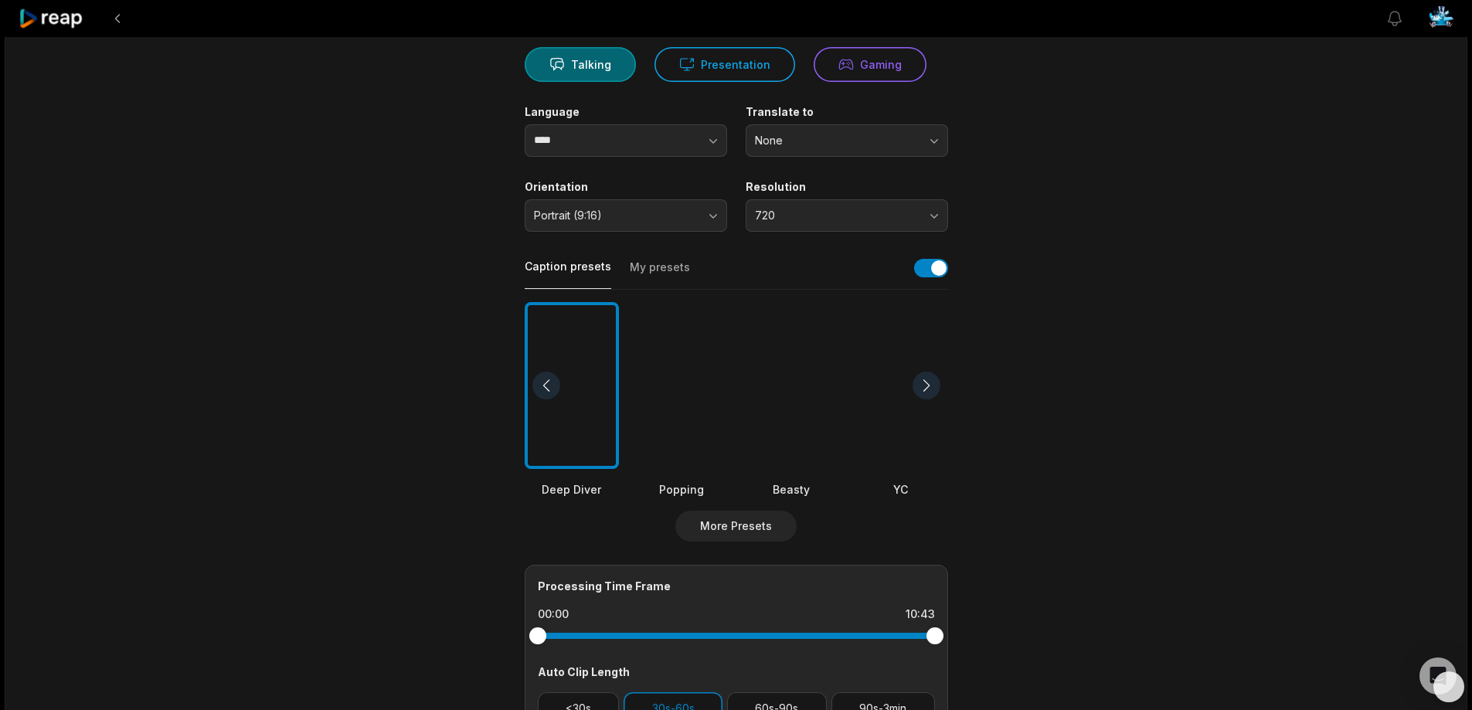
click at [796, 353] on div at bounding box center [791, 386] width 94 height 168
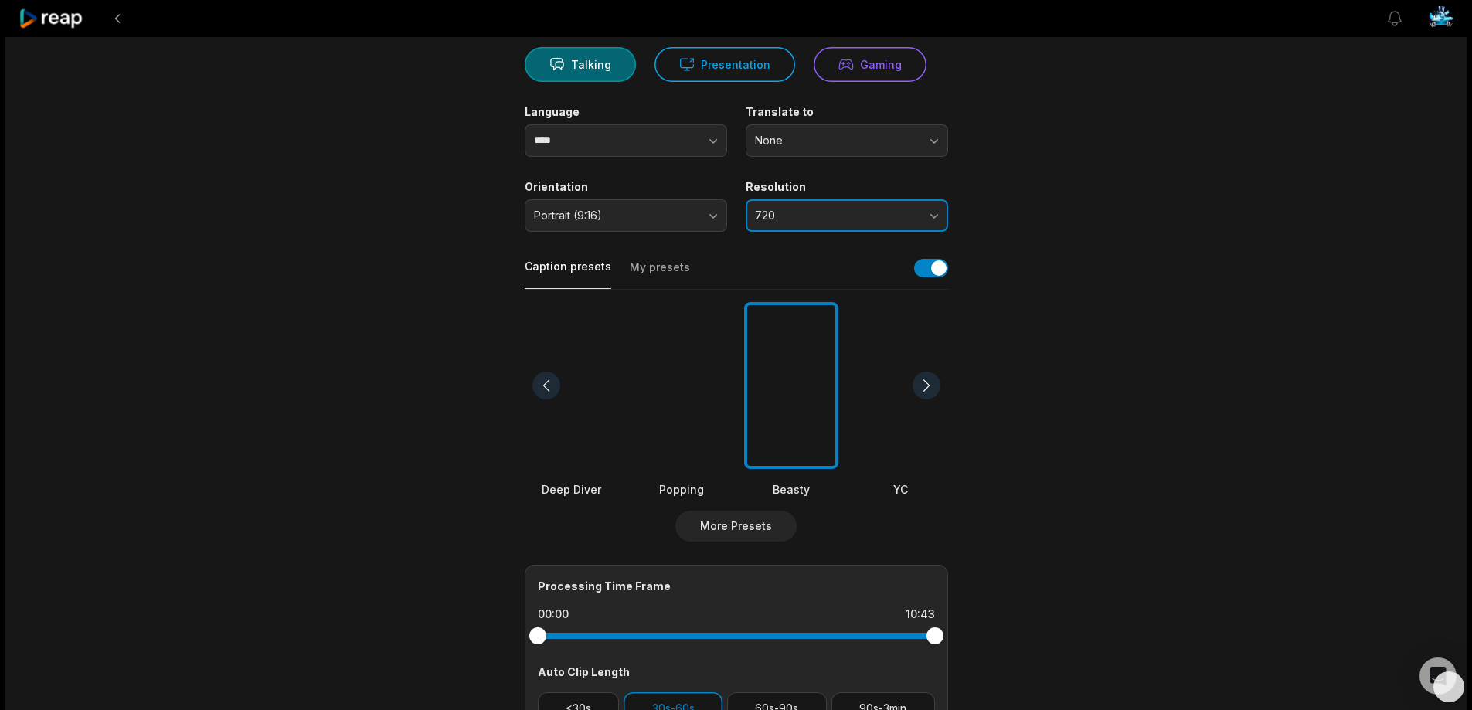
click at [859, 219] on span "720" at bounding box center [836, 216] width 162 height 14
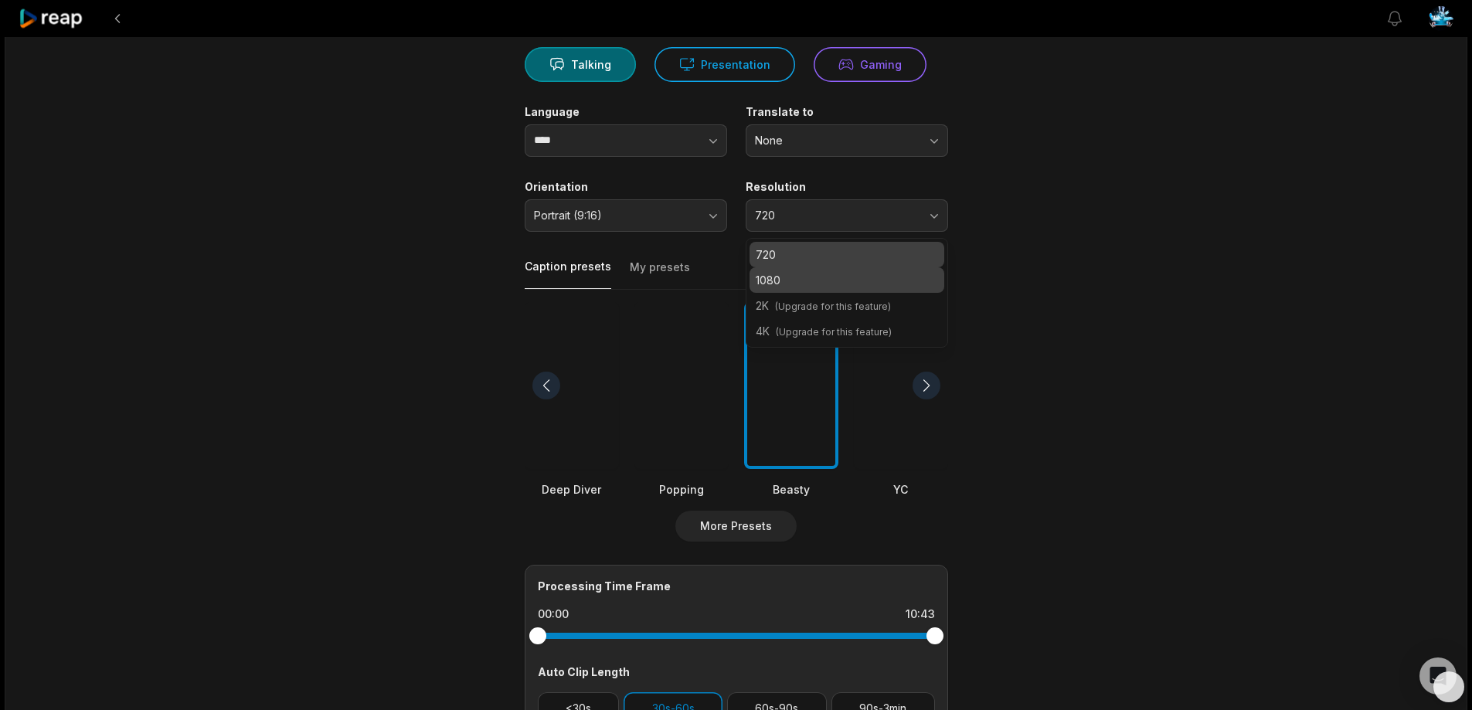
click at [815, 287] on p "1080" at bounding box center [847, 280] width 182 height 16
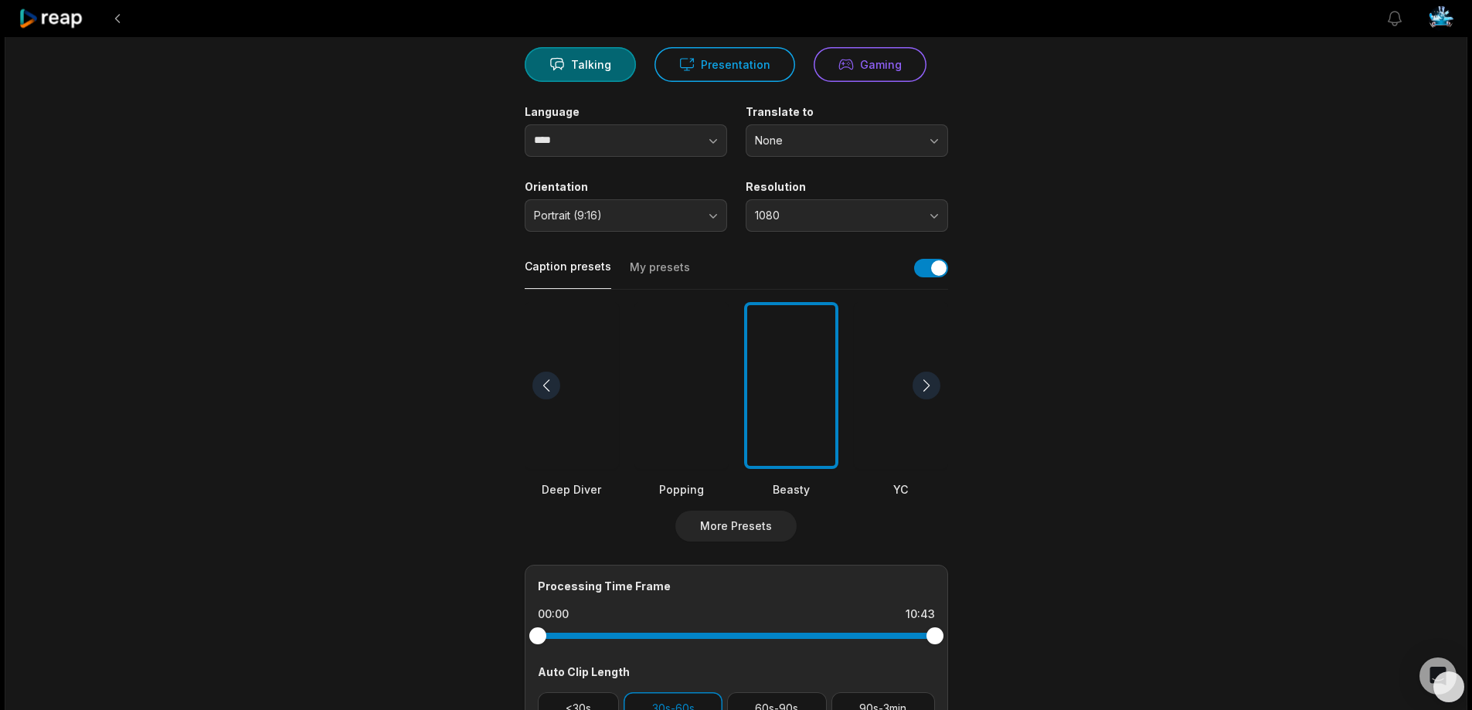
click at [1068, 274] on main "10:43 This Massive Crack in the Earth Goes for Miles — and I Followed It Get Cl…" at bounding box center [736, 381] width 748 height 947
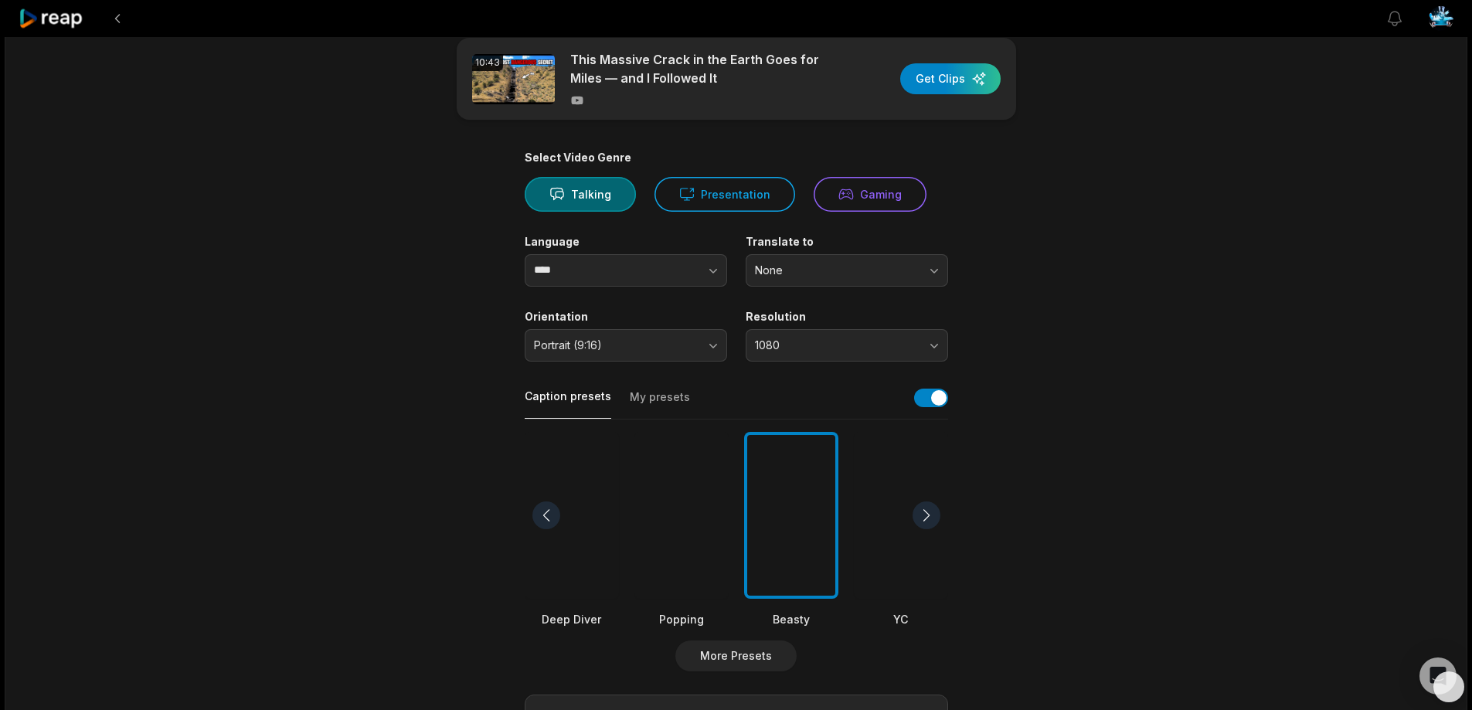
scroll to position [24, 0]
click at [592, 198] on button "Talking" at bounding box center [580, 195] width 111 height 35
click at [860, 198] on button "Gaming" at bounding box center [870, 195] width 113 height 35
drag, startPoint x: 703, startPoint y: 195, endPoint x: 937, endPoint y: 241, distance: 238.7
click at [705, 194] on button "Presentation" at bounding box center [725, 195] width 141 height 35
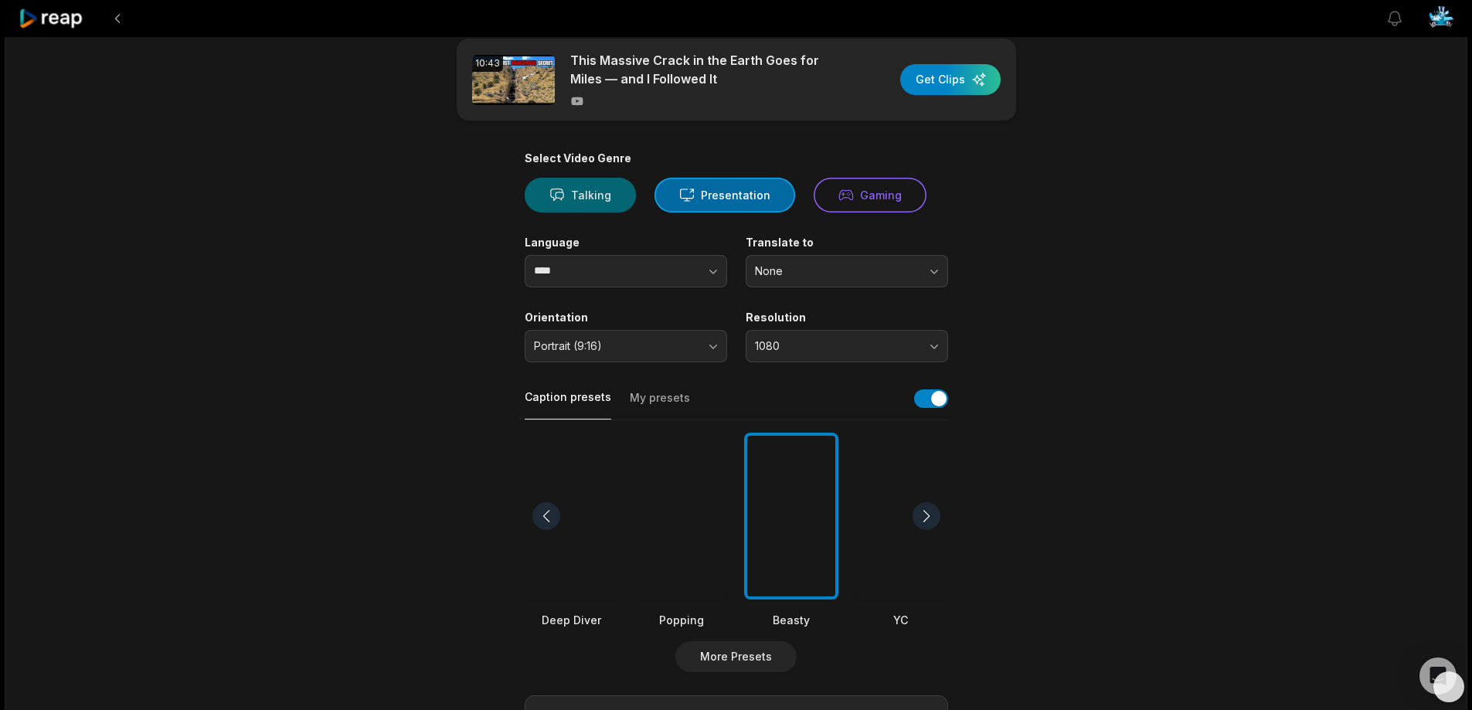
click at [557, 197] on icon at bounding box center [556, 194] width 15 height 15
click at [951, 80] on div "button" at bounding box center [950, 79] width 100 height 31
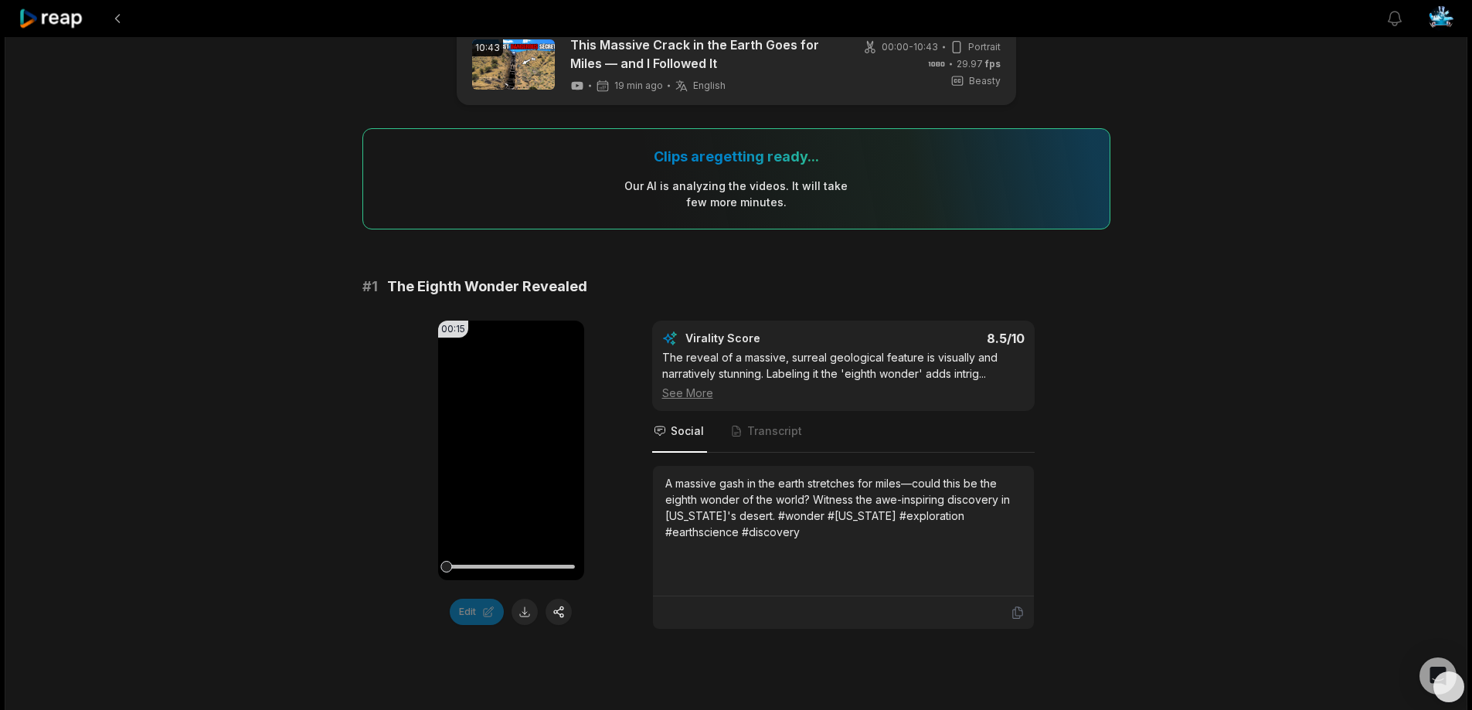
scroll to position [77, 0]
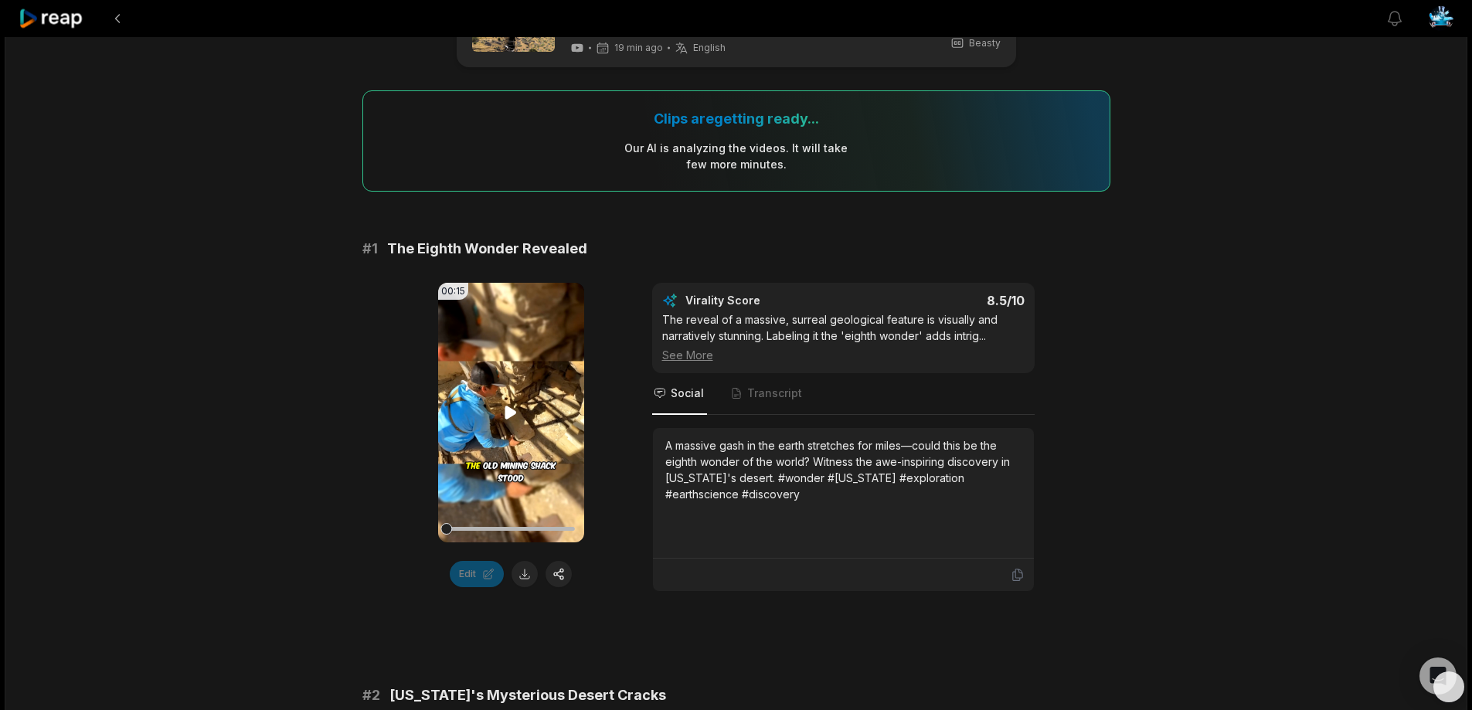
click at [505, 414] on icon at bounding box center [511, 412] width 12 height 13
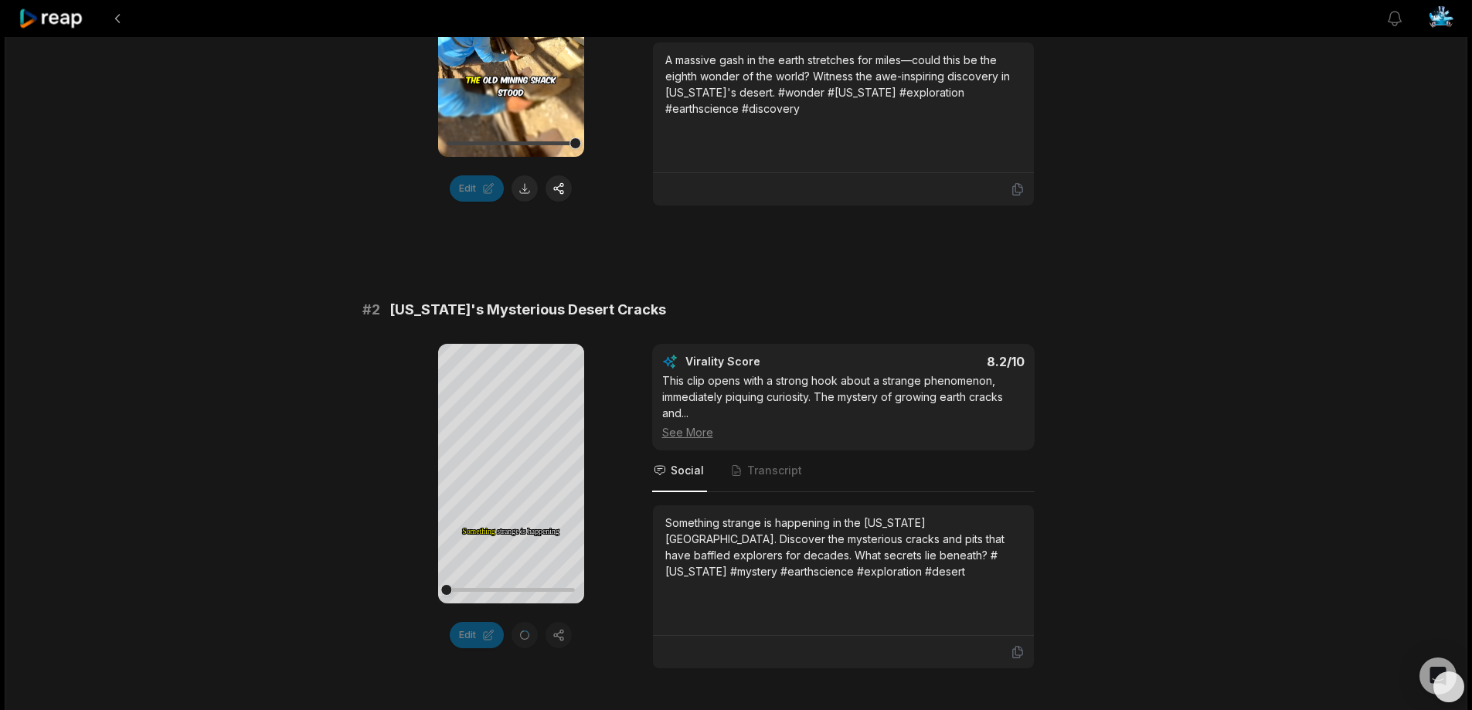
scroll to position [464, 0]
click at [512, 476] on icon at bounding box center [511, 473] width 12 height 13
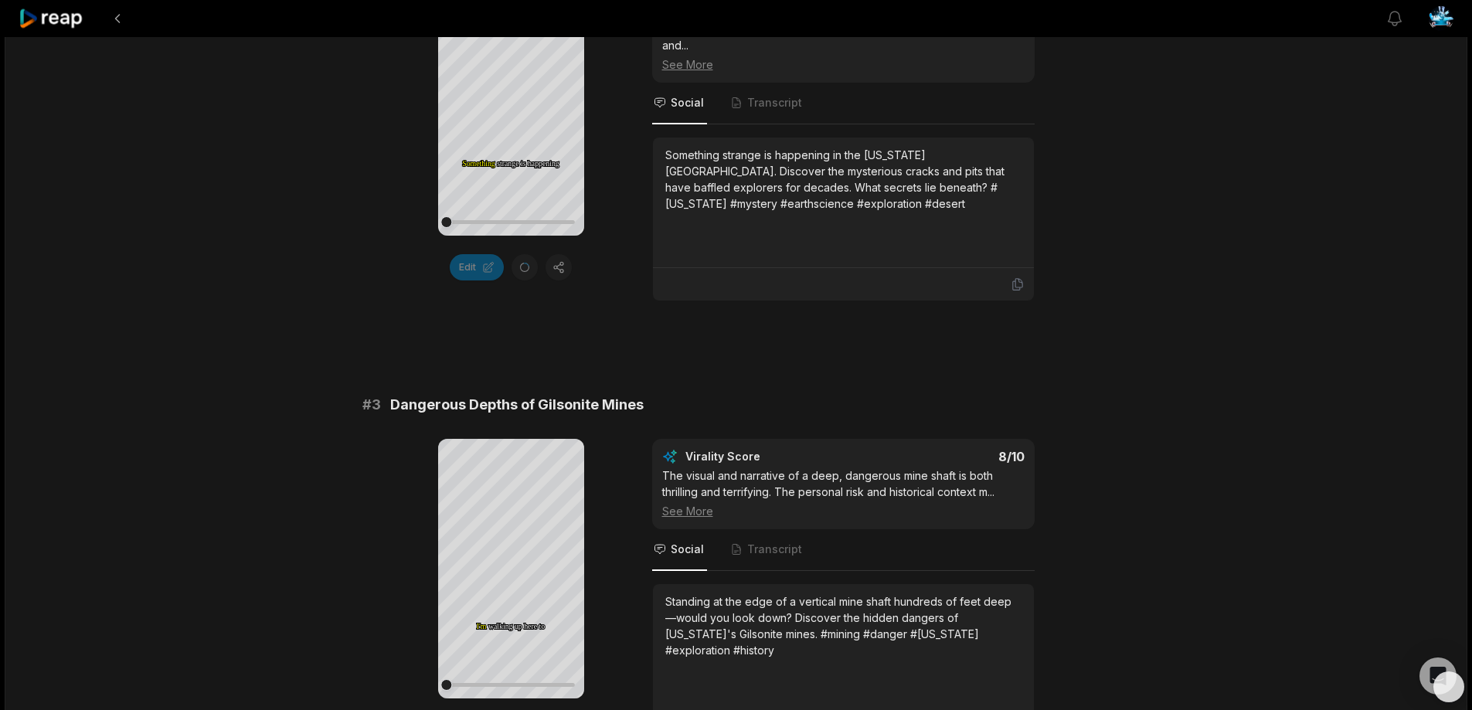
scroll to position [850, 0]
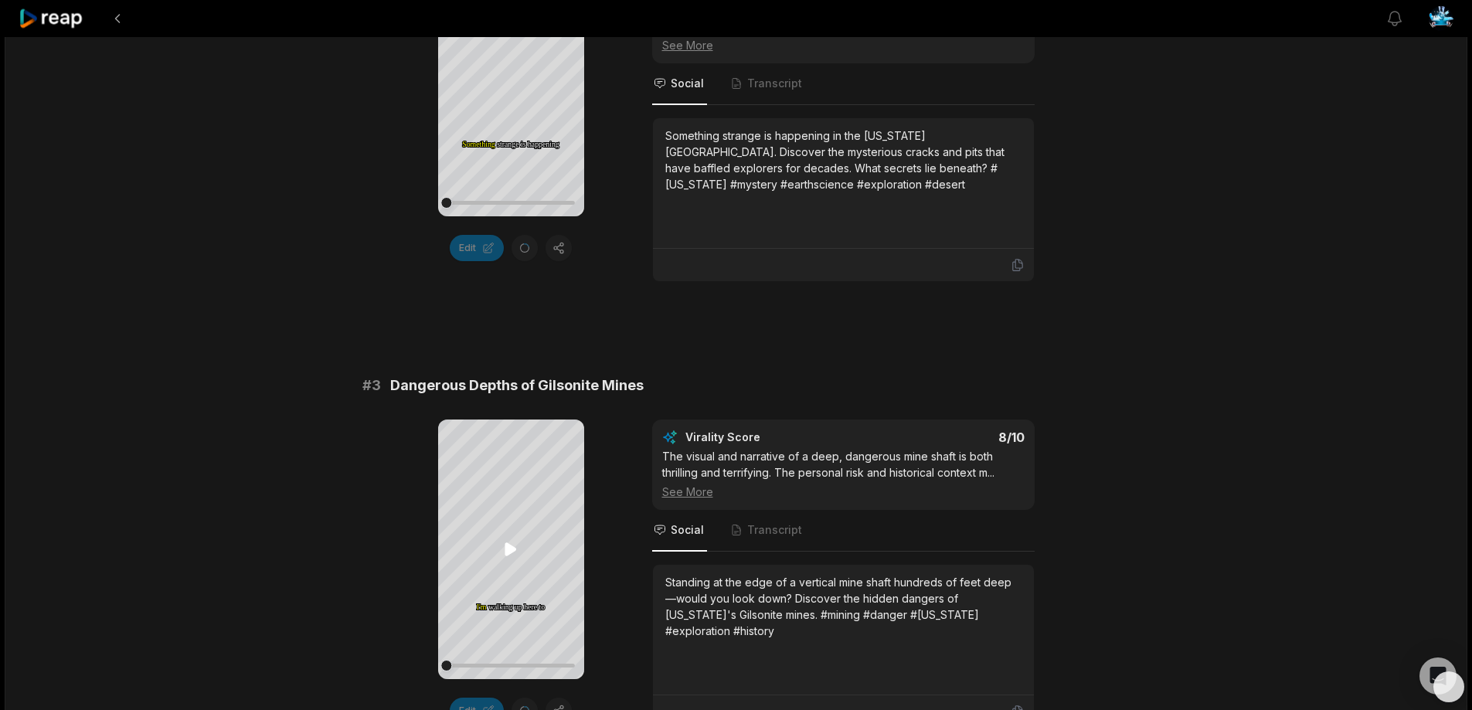
click at [506, 547] on icon at bounding box center [511, 549] width 12 height 13
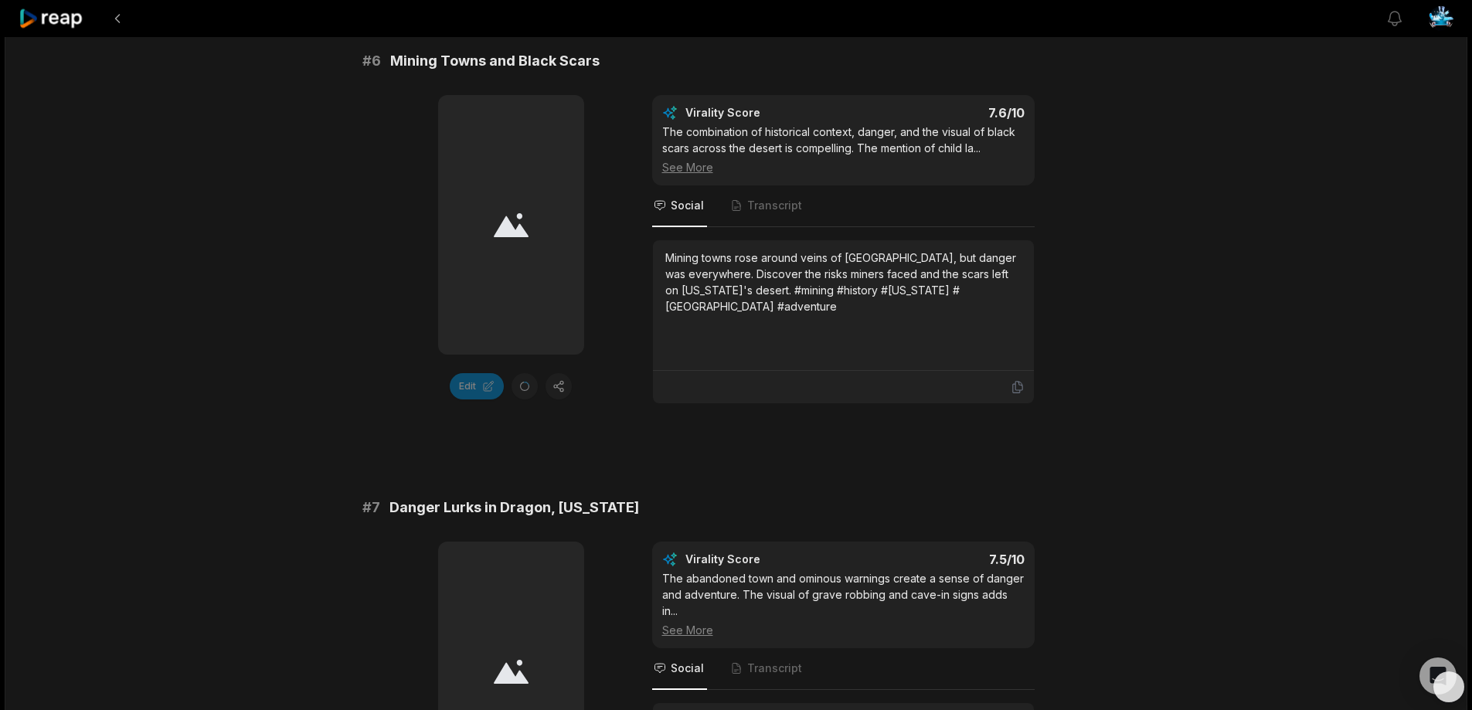
scroll to position [2550, 0]
